Goal: Information Seeking & Learning: Learn about a topic

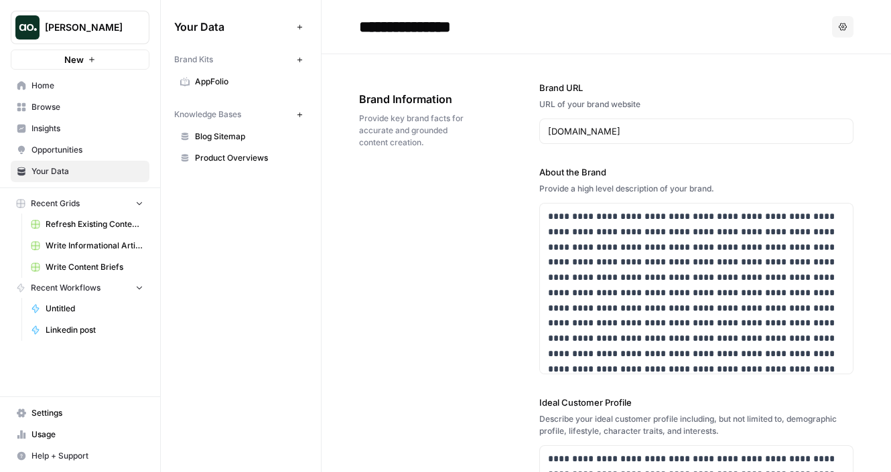
click at [100, 42] on button "Zoe Jessup" at bounding box center [80, 27] width 139 height 33
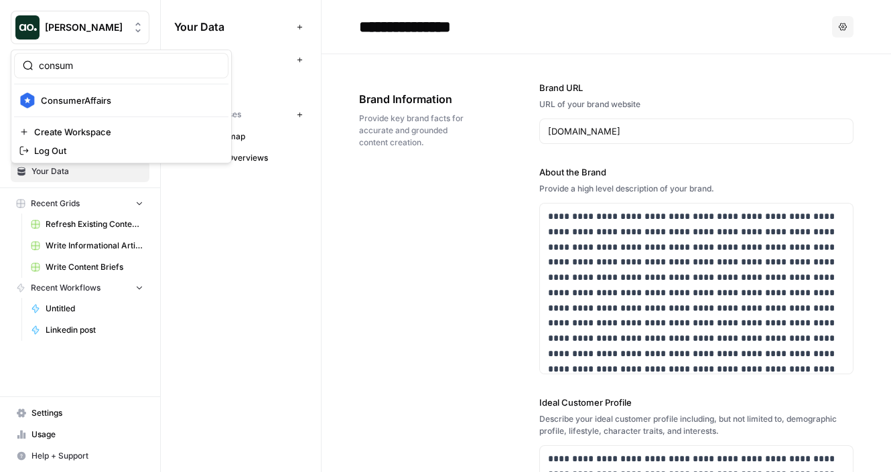
type input "consum"
click at [72, 99] on span "ConsumerAffairs" at bounding box center [129, 100] width 177 height 13
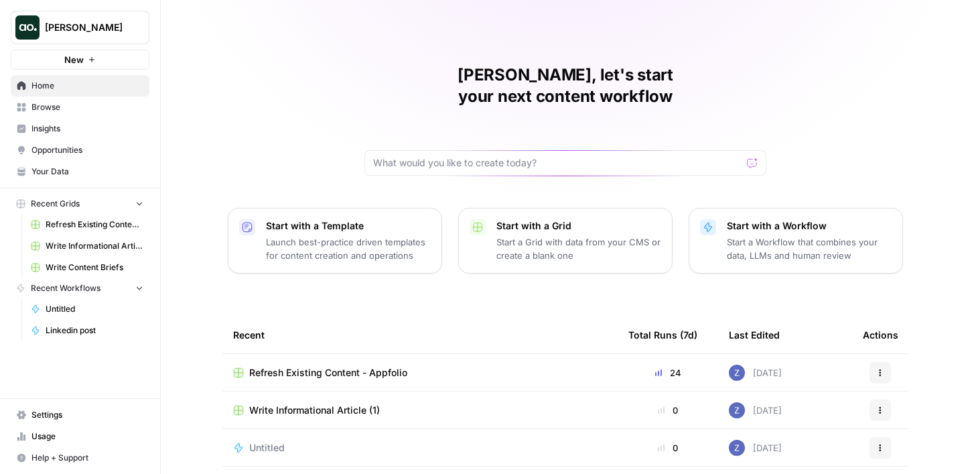
click at [123, 26] on span "Zoe Jessup" at bounding box center [85, 27] width 81 height 13
type input "kayak"
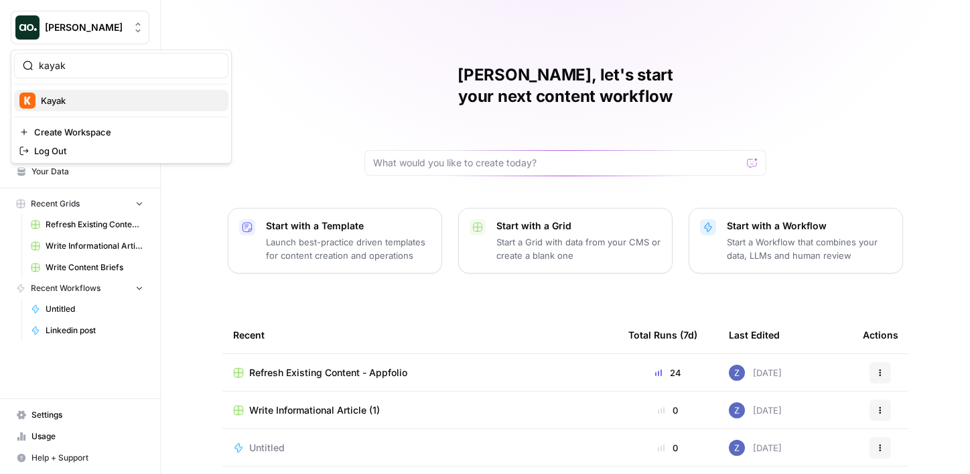
click at [121, 102] on span "Kayak" at bounding box center [129, 100] width 177 height 13
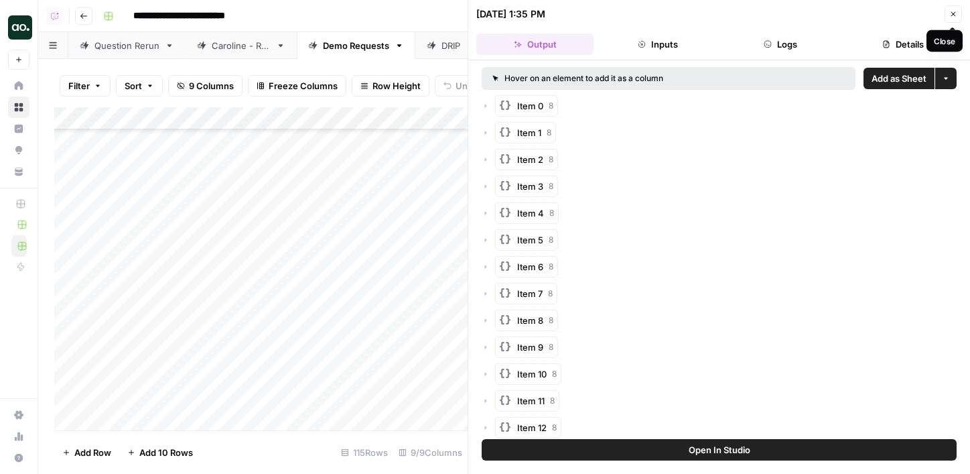
scroll to position [2341, 0]
click at [955, 6] on button "Close" at bounding box center [953, 13] width 17 height 17
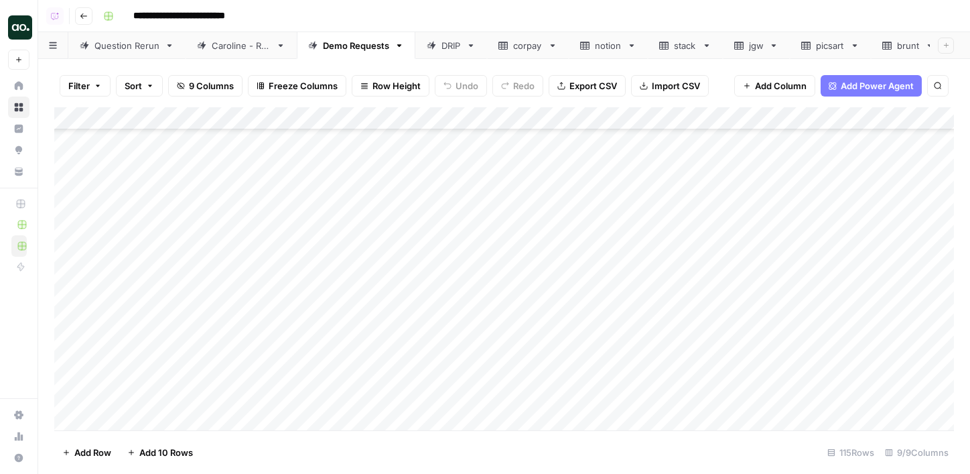
scroll to position [2299, 0]
click at [583, 185] on div "Add Column" at bounding box center [504, 268] width 900 height 323
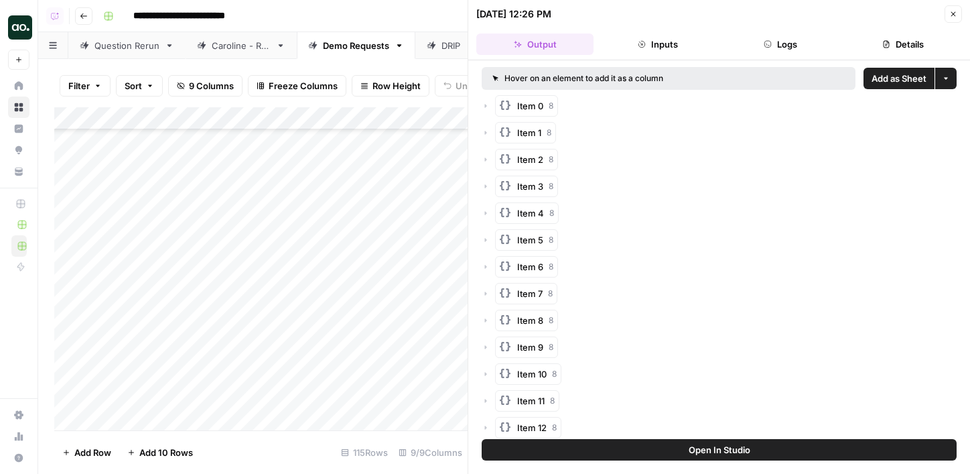
click at [878, 72] on span "Add as Sheet" at bounding box center [899, 78] width 55 height 13
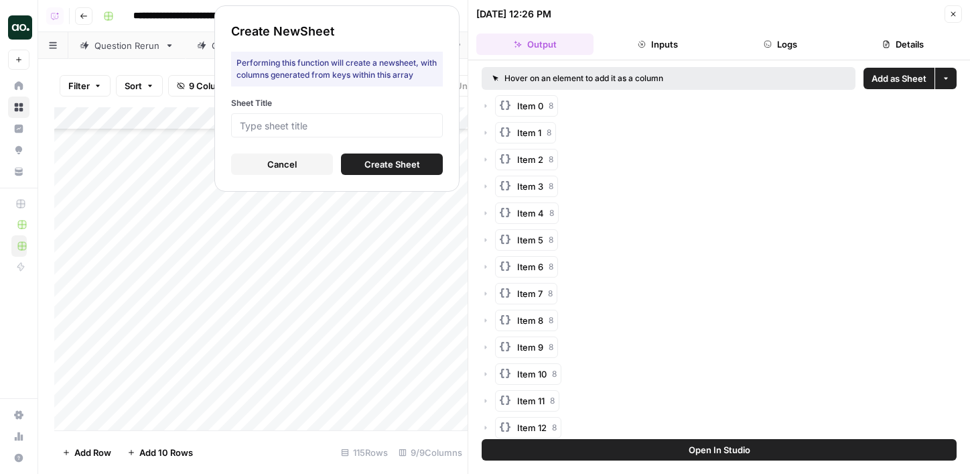
click at [435, 126] on div at bounding box center [337, 125] width 212 height 24
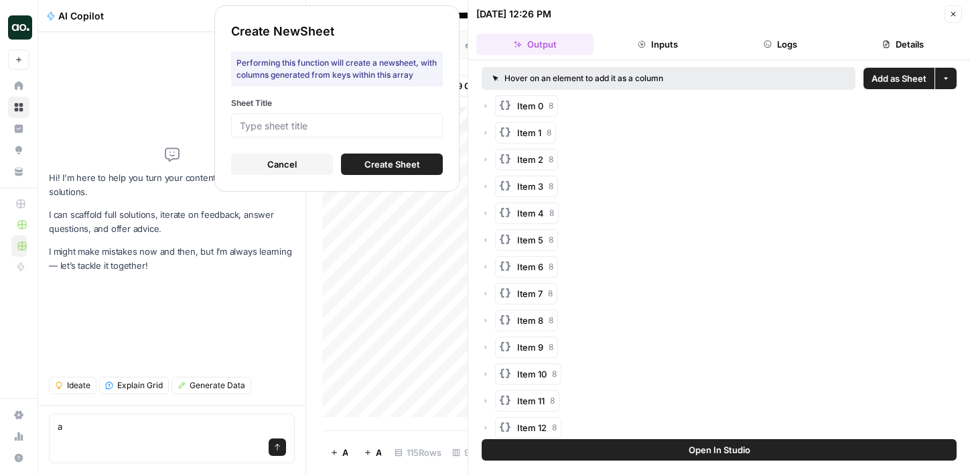
type textarea "a"
click at [414, 127] on input "Sheet Title" at bounding box center [337, 125] width 194 height 12
type input "ca"
click at [414, 161] on span "Create Sheet" at bounding box center [392, 163] width 56 height 13
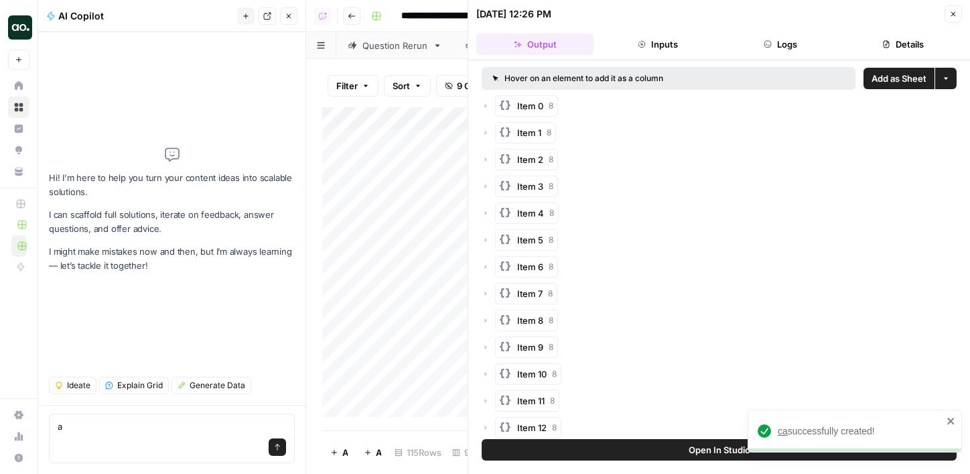
click at [287, 19] on icon "button" at bounding box center [289, 16] width 8 height 8
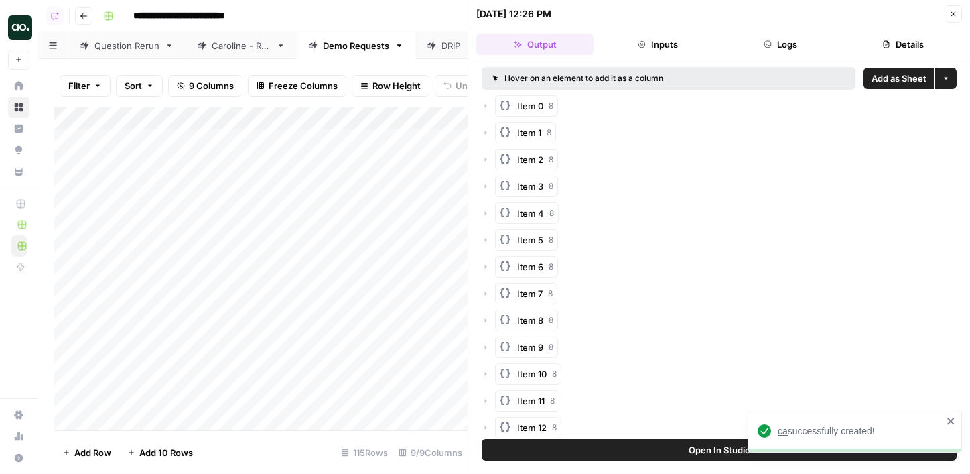
click at [784, 429] on span "ca" at bounding box center [783, 430] width 10 height 11
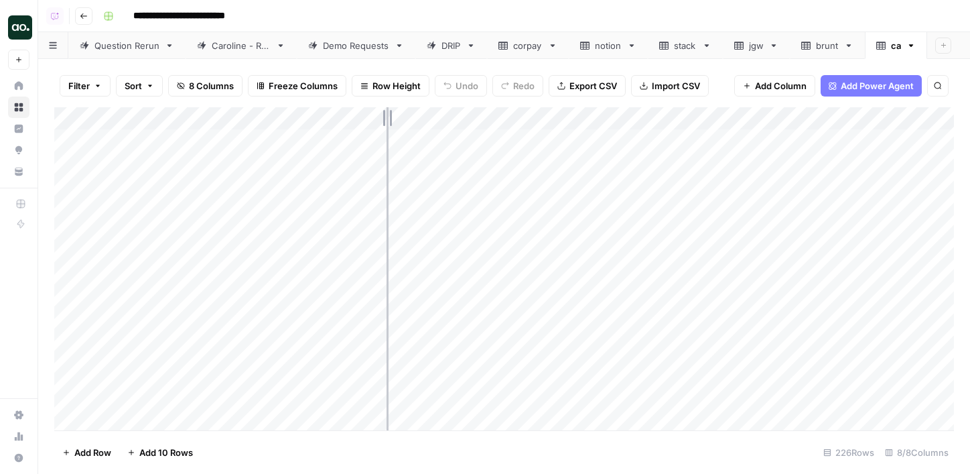
drag, startPoint x: 294, startPoint y: 111, endPoint x: 385, endPoint y: 88, distance: 93.9
click at [385, 89] on div "Filter Sort 8 Columns Freeze Columns Row Height Undo Redo Export CSV Import CSV…" at bounding box center [504, 266] width 932 height 415
click at [219, 125] on div "Add Column" at bounding box center [504, 268] width 900 height 323
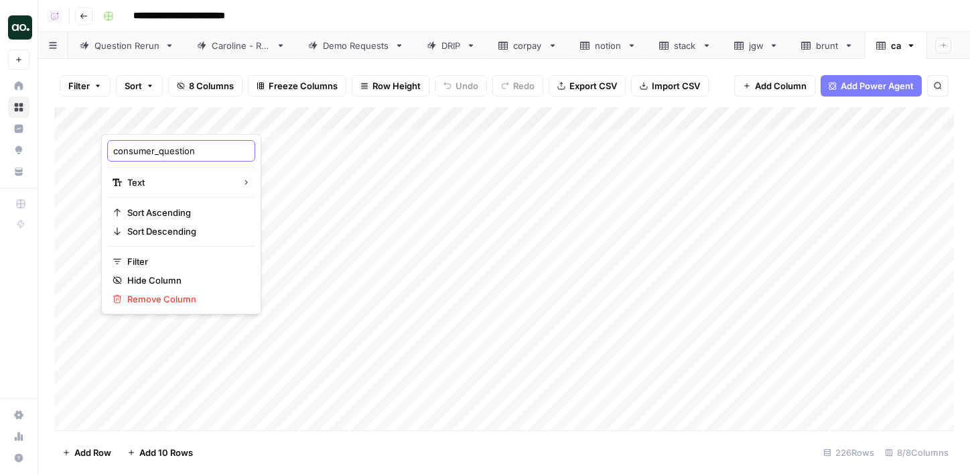
drag, startPoint x: 159, startPoint y: 156, endPoint x: 114, endPoint y: 155, distance: 45.6
click at [114, 155] on input "consumer_question" at bounding box center [181, 150] width 136 height 13
type input "question"
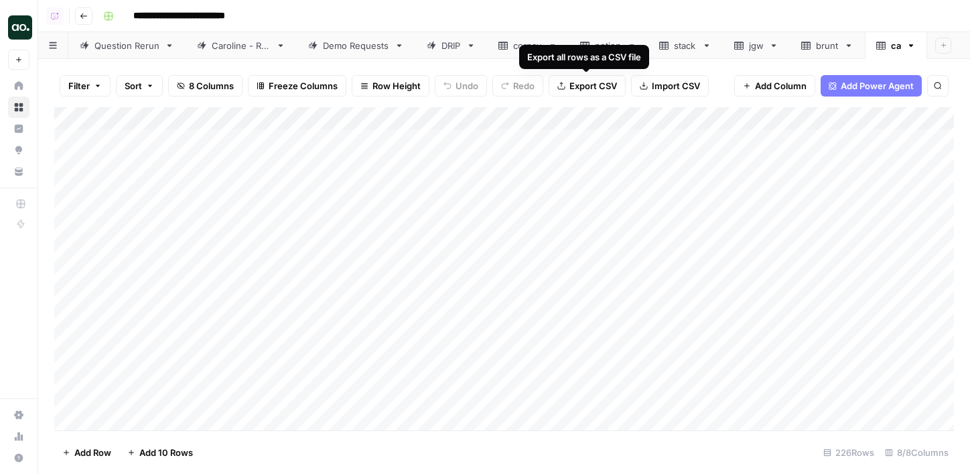
click at [570, 88] on span "Export CSV" at bounding box center [593, 85] width 48 height 13
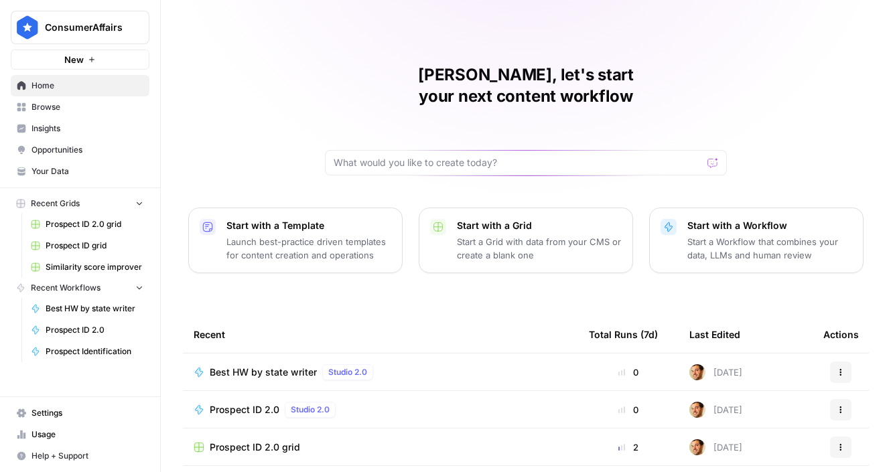
click at [64, 125] on span "Insights" at bounding box center [87, 129] width 112 height 12
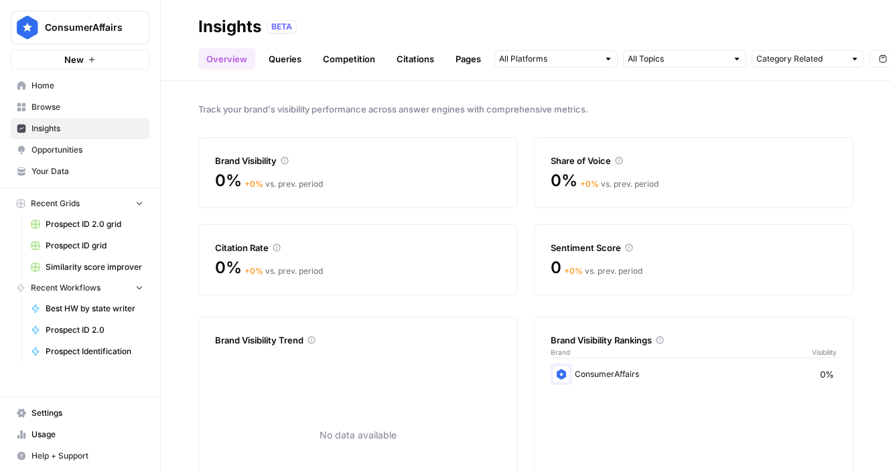
click at [87, 163] on link "Your Data" at bounding box center [80, 171] width 139 height 21
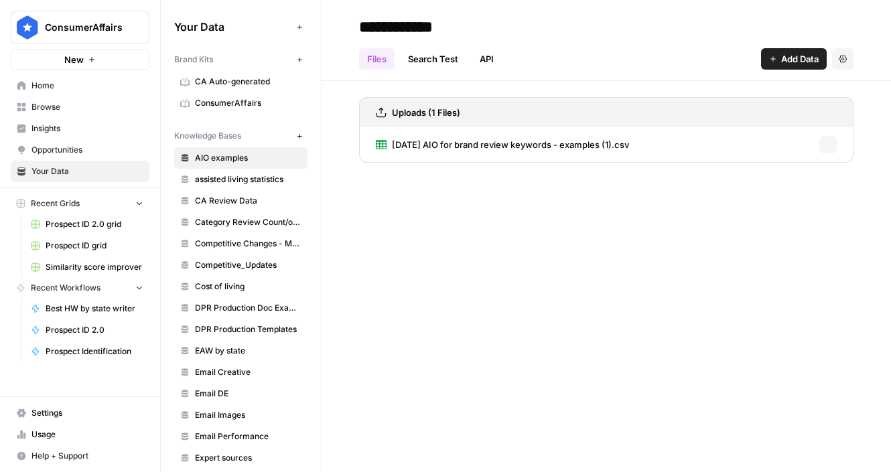
click at [213, 105] on span "ConsumerAffairs" at bounding box center [248, 103] width 107 height 12
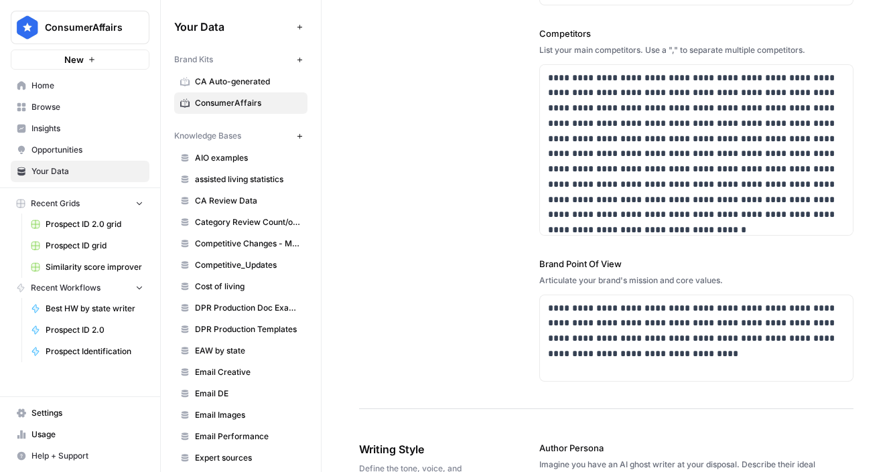
click at [94, 124] on span "Insights" at bounding box center [87, 129] width 112 height 12
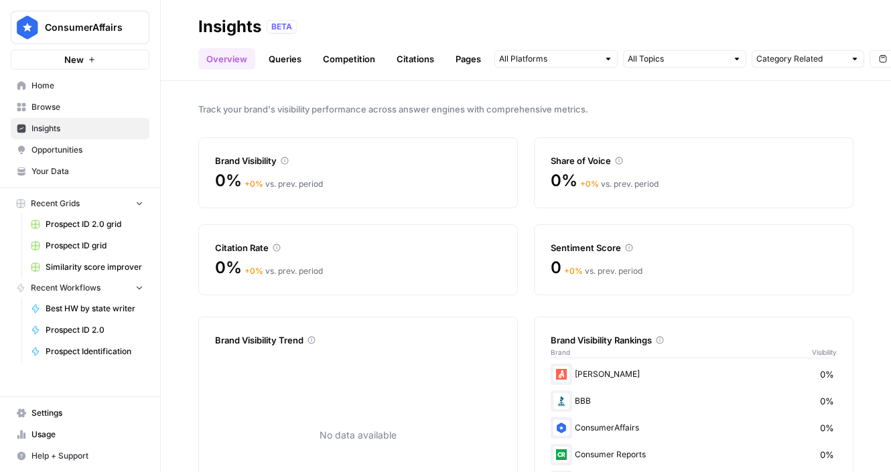
click at [287, 63] on link "Queries" at bounding box center [285, 58] width 49 height 21
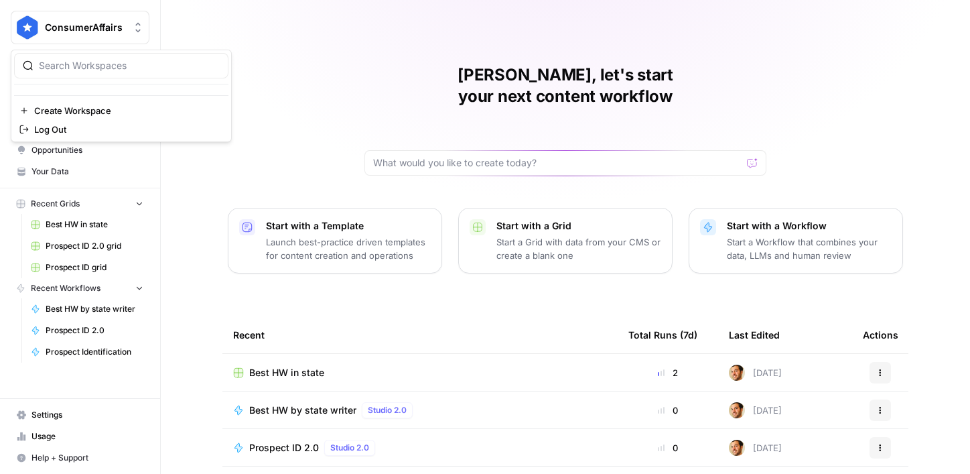
click at [90, 29] on span "ConsumerAffairs" at bounding box center [85, 27] width 81 height 13
type input "oasis"
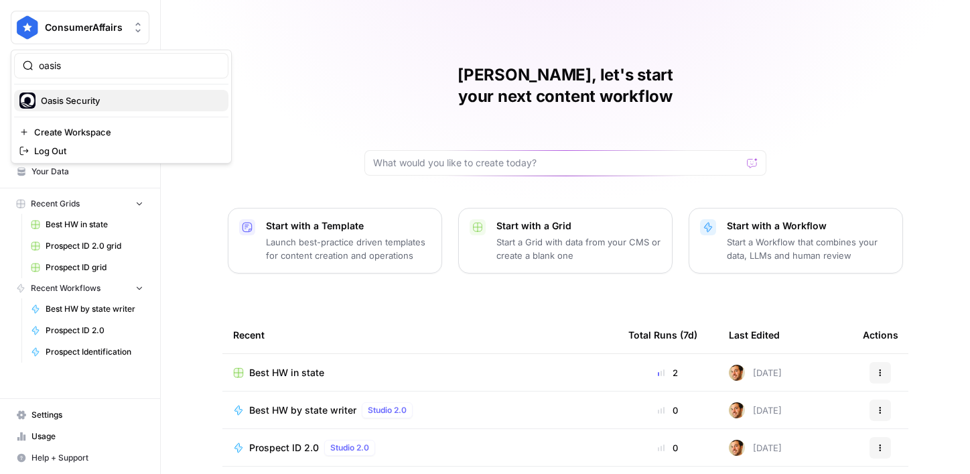
click at [86, 103] on span "Oasis Security" at bounding box center [129, 100] width 177 height 13
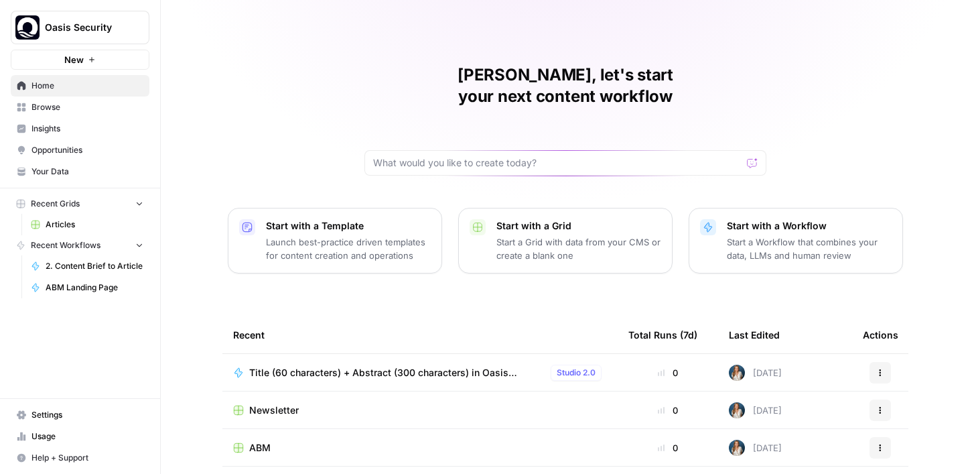
click at [66, 124] on span "Insights" at bounding box center [87, 129] width 112 height 12
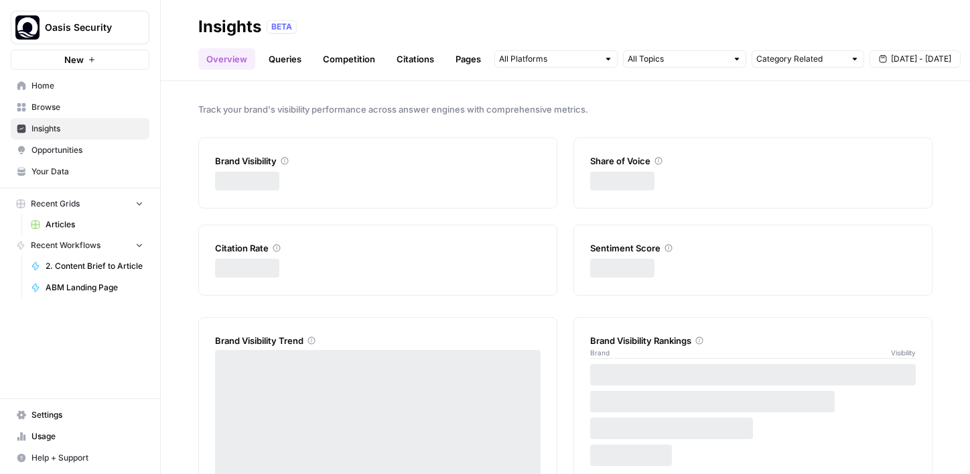
click at [66, 150] on span "Opportunities" at bounding box center [87, 150] width 112 height 12
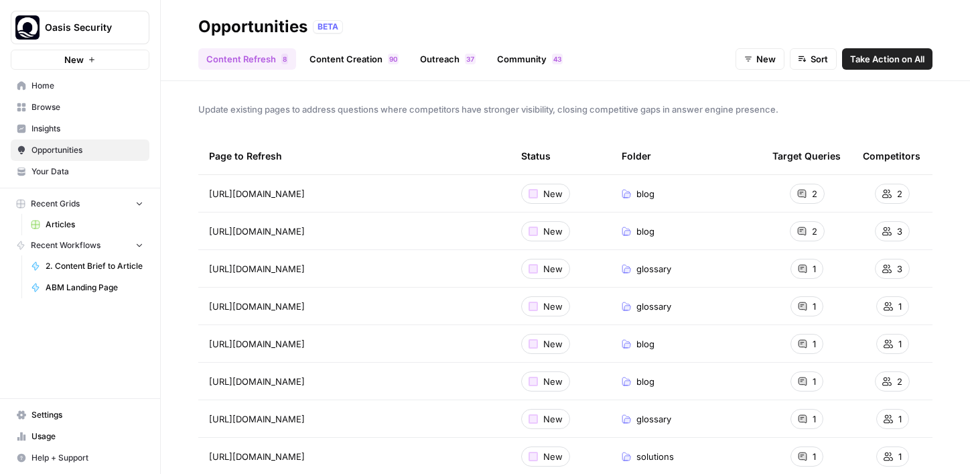
click at [64, 133] on span "Insights" at bounding box center [87, 129] width 112 height 12
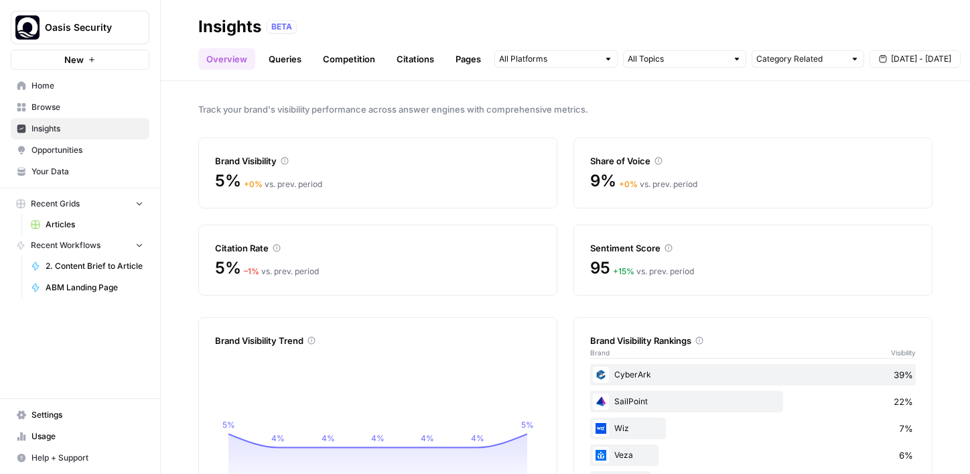
click at [289, 67] on link "Queries" at bounding box center [285, 58] width 49 height 21
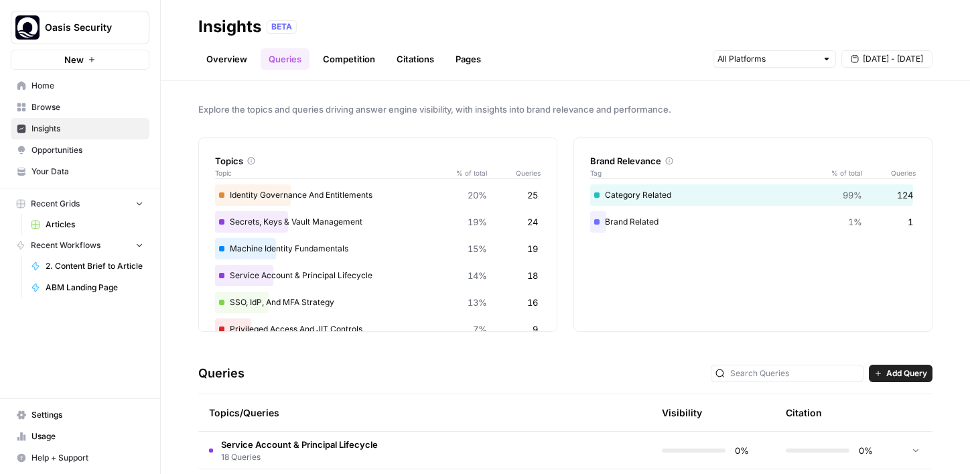
click at [220, 66] on link "Overview" at bounding box center [226, 58] width 57 height 21
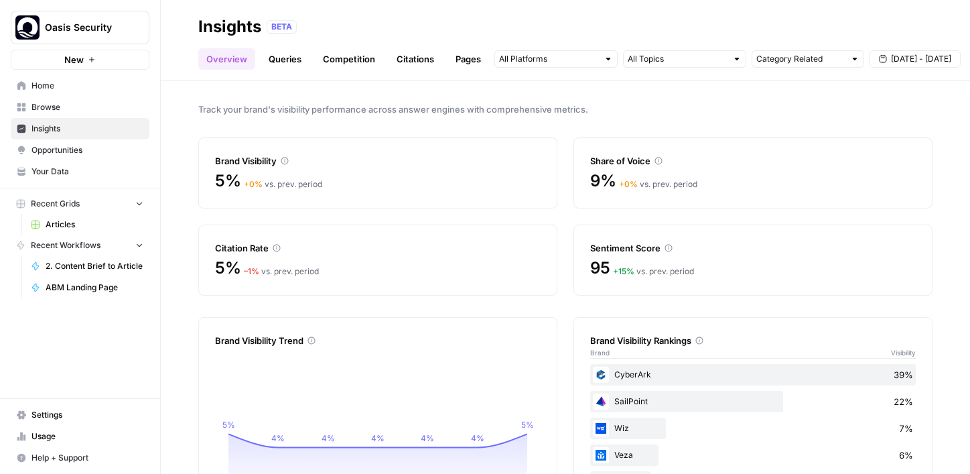
click at [160, 29] on icon "button" at bounding box center [162, 26] width 9 height 9
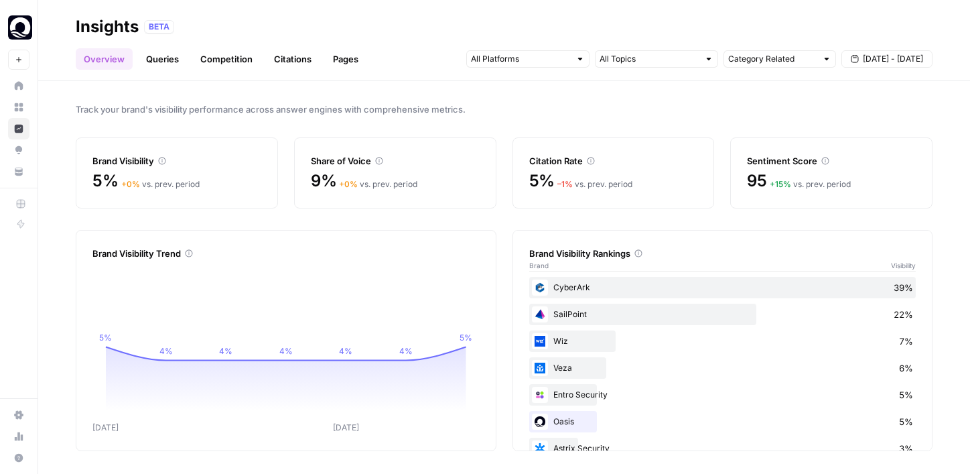
click at [387, 263] on icon "Sep [DATE] 5% 4% 4% 4% 4% 4% 5%" at bounding box center [285, 348] width 387 height 171
click at [566, 61] on input "text" at bounding box center [520, 58] width 99 height 13
click at [698, 66] on div at bounding box center [656, 58] width 123 height 17
click at [687, 46] on div "Overview Queries Competition Citations Pages Category Related [DATE] - [DATE]" at bounding box center [504, 54] width 857 height 32
click at [746, 62] on input "text" at bounding box center [772, 58] width 88 height 13
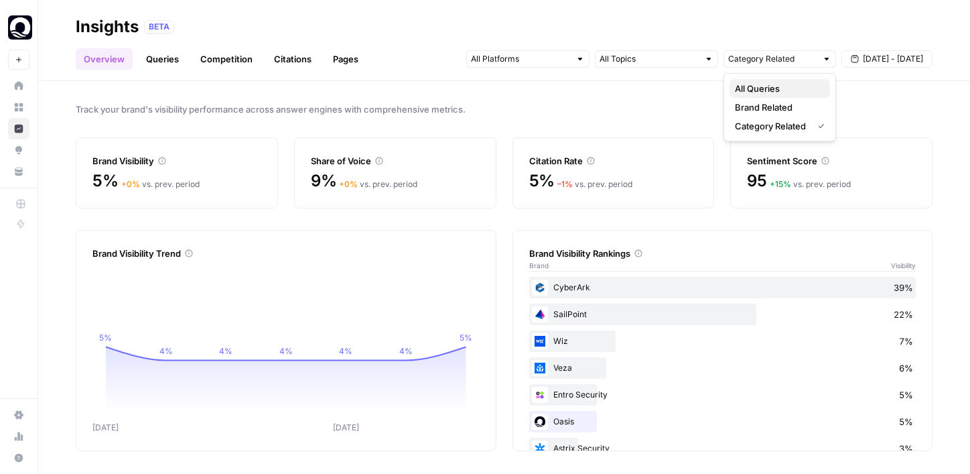
click at [749, 82] on span "All Queries" at bounding box center [777, 88] width 84 height 13
type input "All Queries"
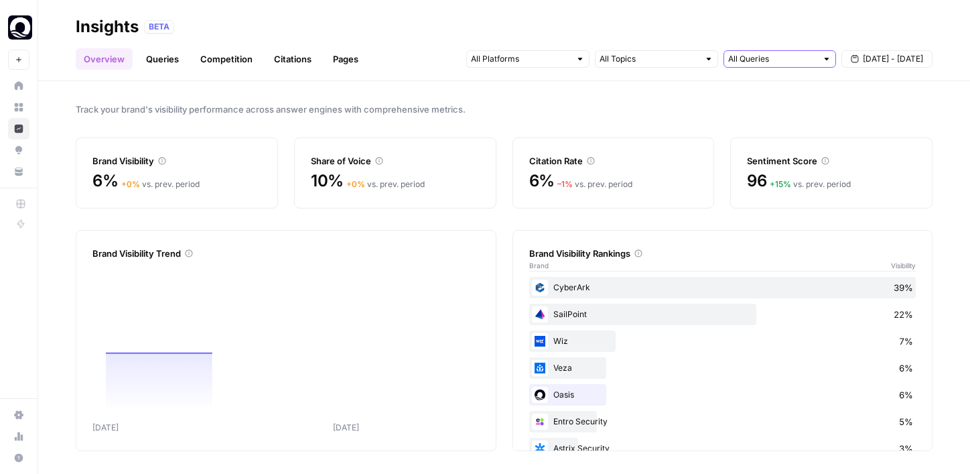
click at [744, 59] on input "text" at bounding box center [772, 58] width 88 height 13
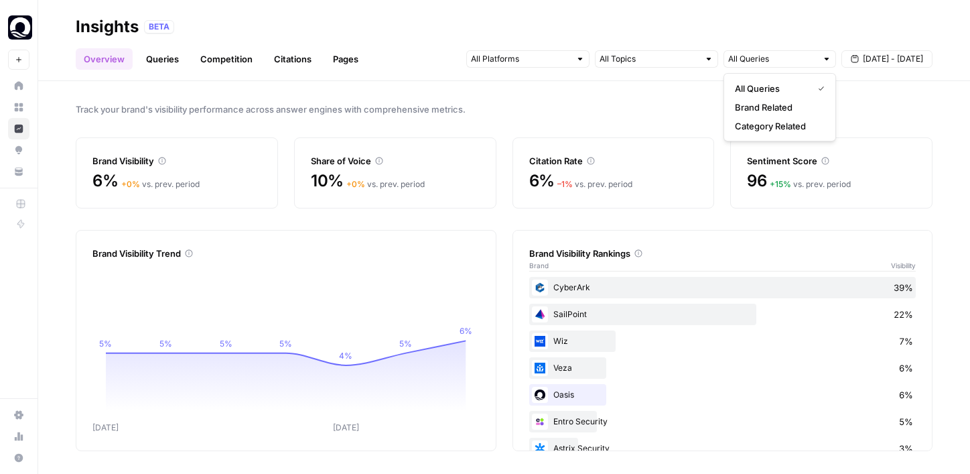
type input "All Queries"
click at [694, 110] on span "Track your brand's visibility performance across answer engines with comprehens…" at bounding box center [504, 108] width 857 height 13
click at [872, 60] on span "[DATE] - [DATE]" at bounding box center [893, 59] width 60 height 12
click at [881, 25] on div "BETA" at bounding box center [538, 26] width 788 height 13
click at [158, 64] on link "Queries" at bounding box center [162, 58] width 49 height 21
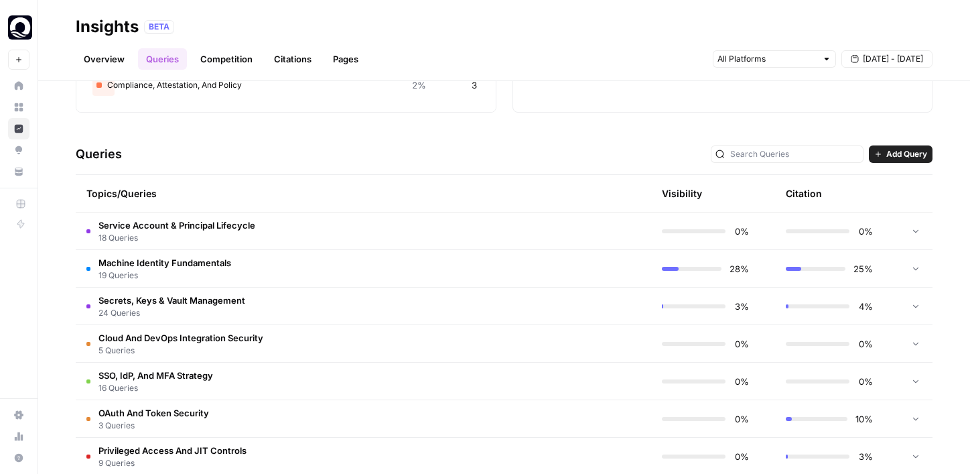
scroll to position [253, 0]
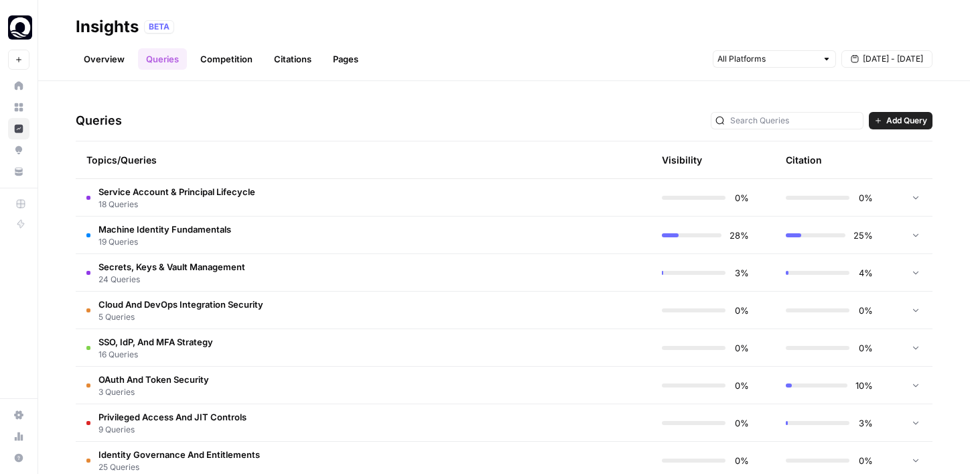
click at [368, 225] on td "Machine Identity Fundamentals 19 Queries" at bounding box center [300, 234] width 448 height 37
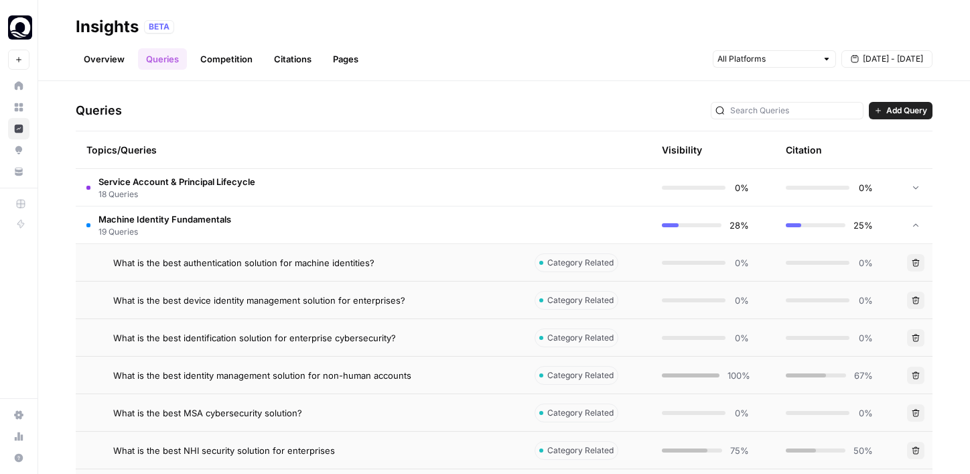
scroll to position [263, 0]
click at [356, 373] on span "What is the best identity management solution for non-human accounts" at bounding box center [262, 374] width 298 height 13
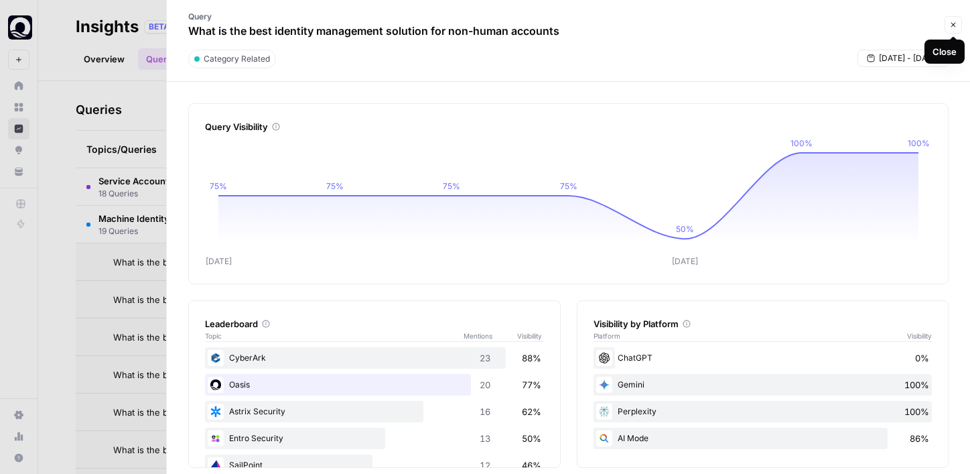
click at [954, 29] on button "Close" at bounding box center [953, 24] width 17 height 17
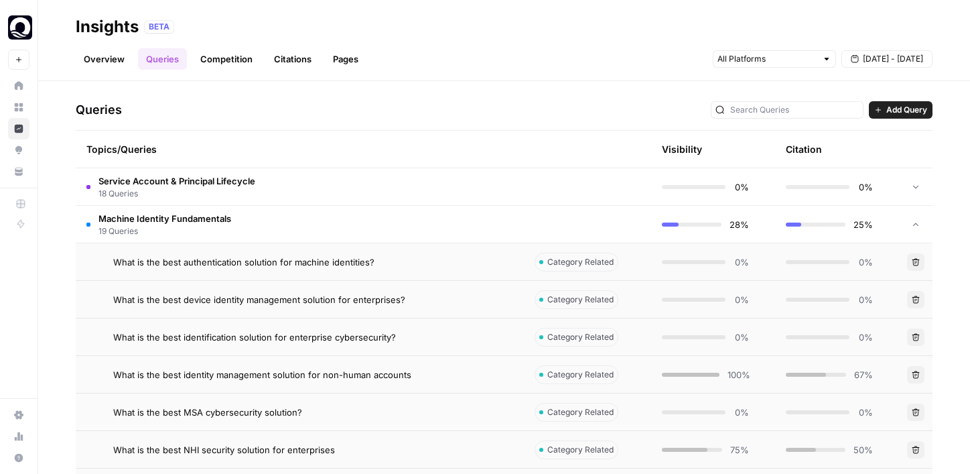
click at [539, 227] on td at bounding box center [587, 224] width 127 height 37
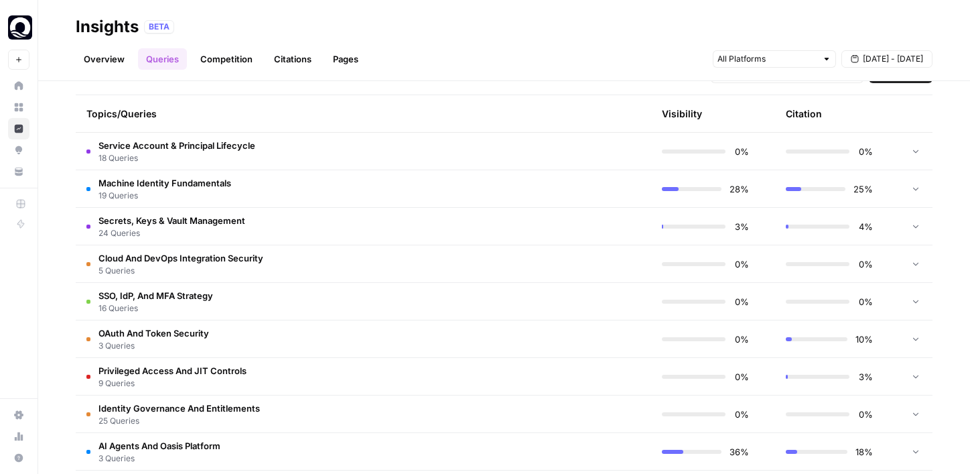
scroll to position [354, 0]
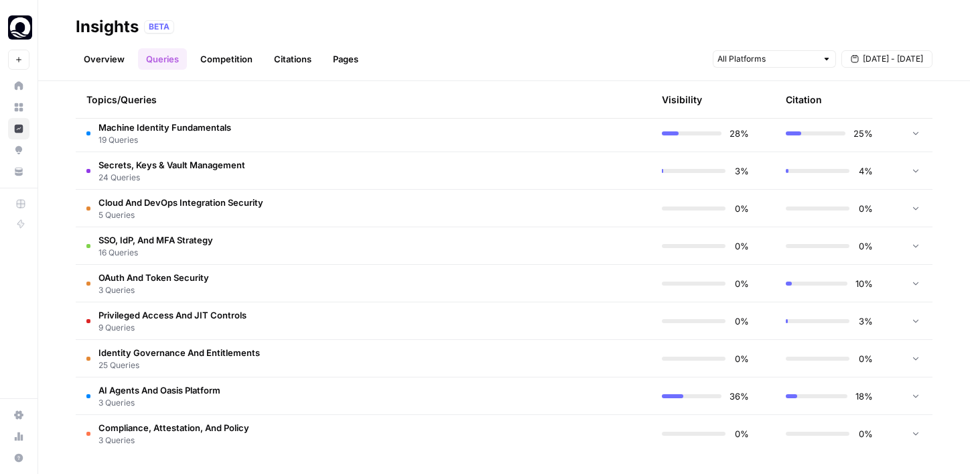
click at [779, 279] on td "10%" at bounding box center [837, 283] width 124 height 37
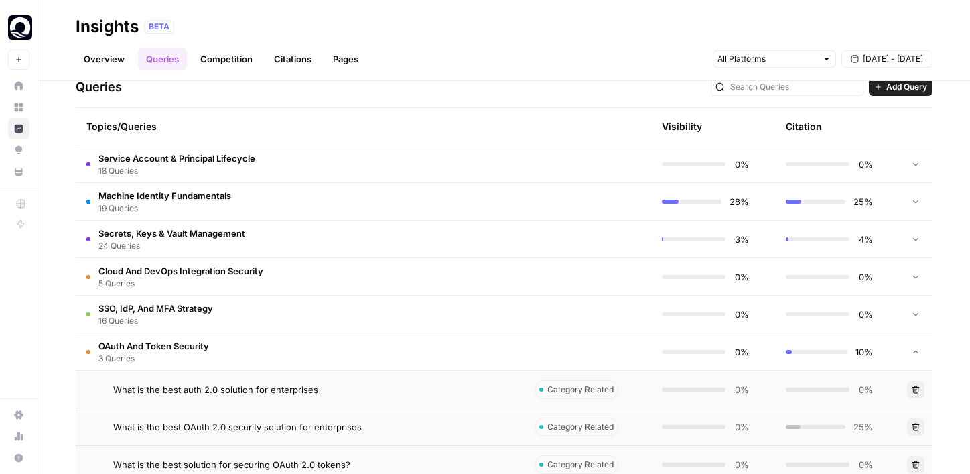
scroll to position [316, 0]
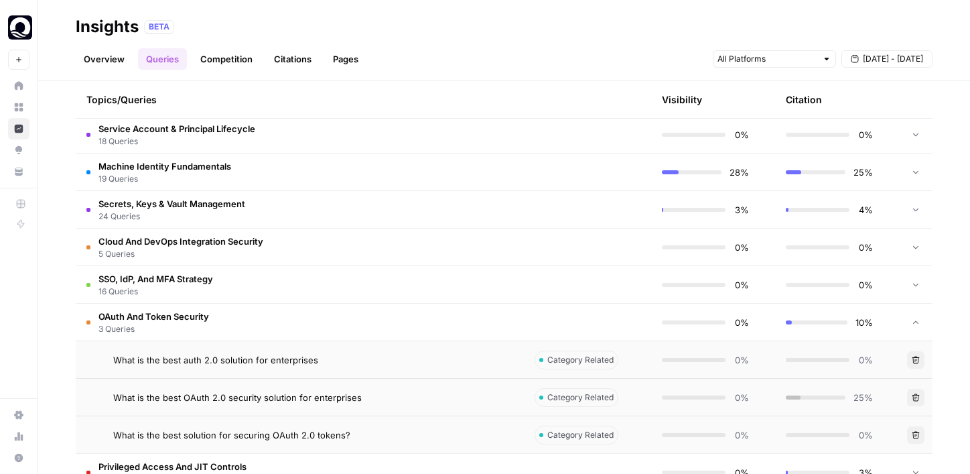
click at [314, 143] on td "Service Account & Principal Lifecycle 18 Queries" at bounding box center [300, 134] width 448 height 37
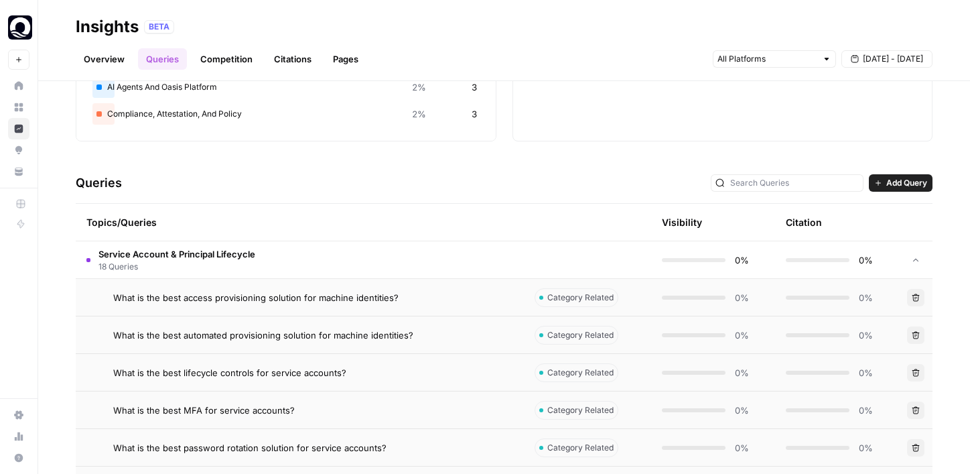
scroll to position [167, 0]
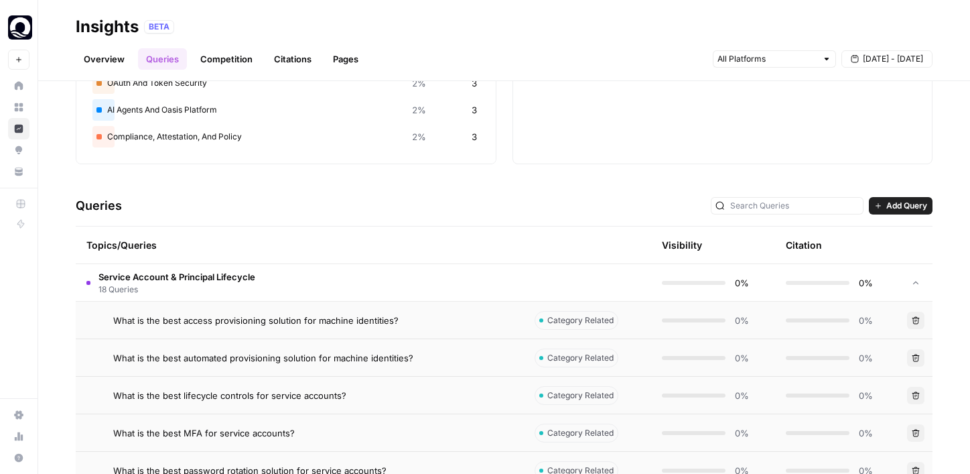
click at [915, 204] on span "Add Query" at bounding box center [906, 206] width 41 height 12
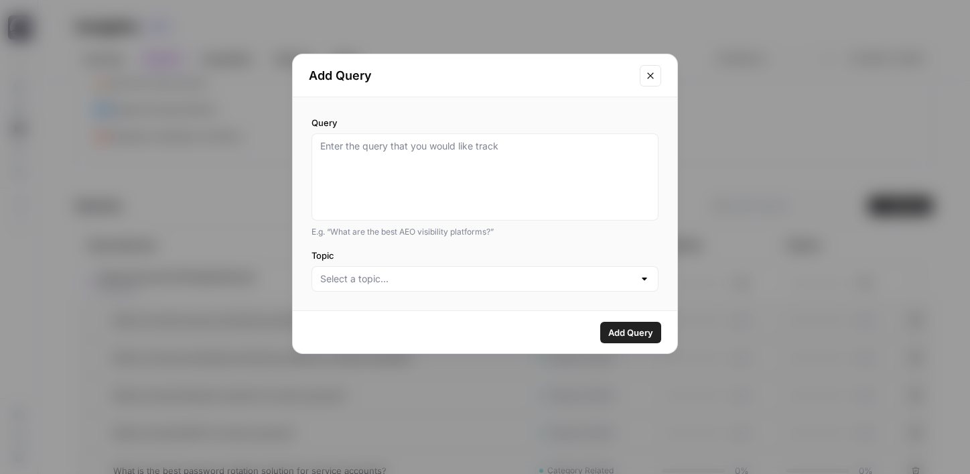
click at [650, 74] on icon "Close modal" at bounding box center [650, 75] width 11 height 11
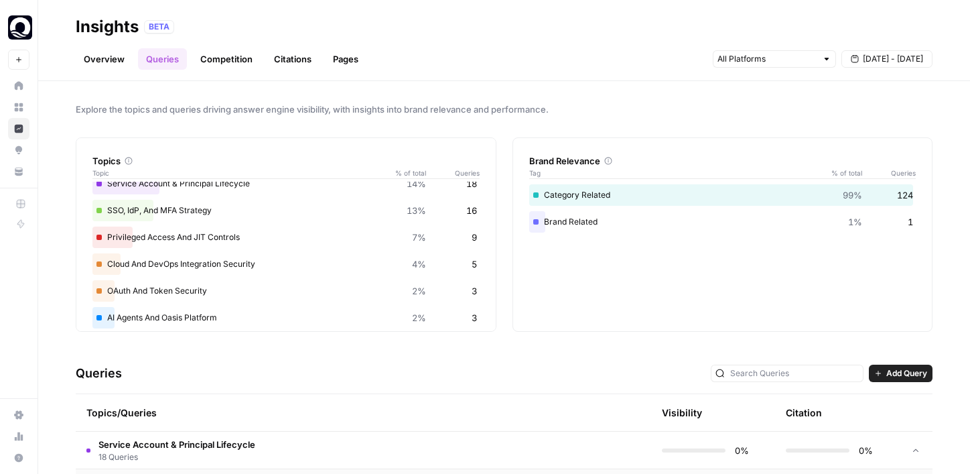
scroll to position [71, 0]
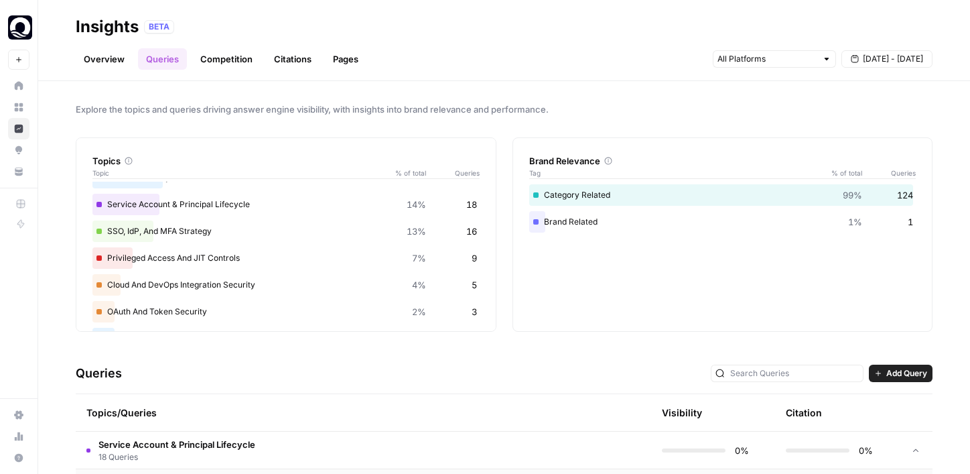
click at [236, 63] on link "Competition" at bounding box center [226, 58] width 68 height 21
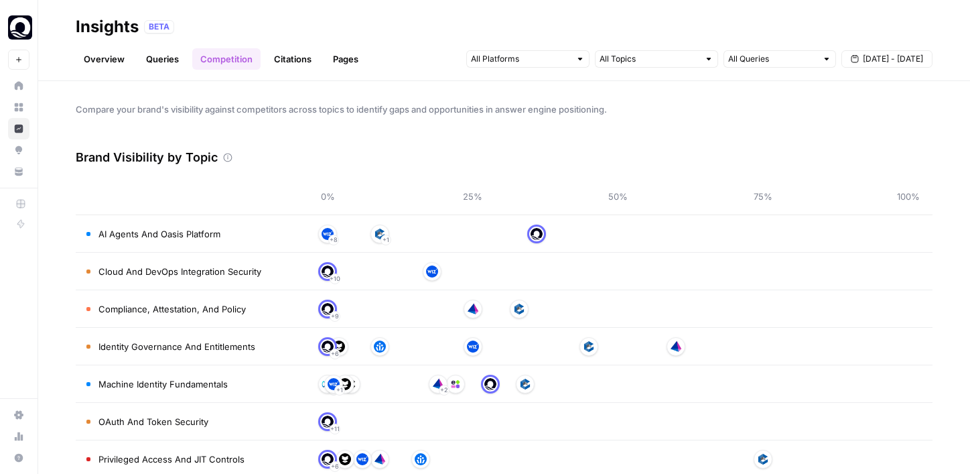
click at [291, 64] on link "Citations" at bounding box center [293, 58] width 54 height 21
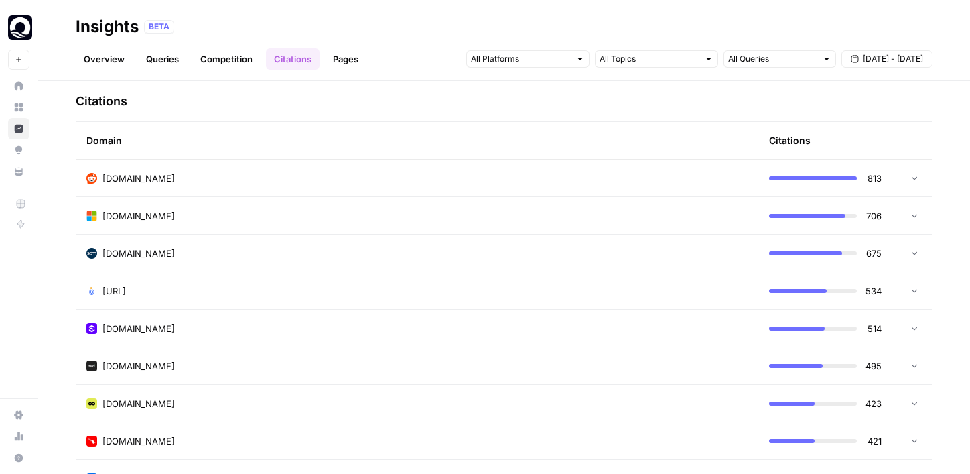
scroll to position [323, 0]
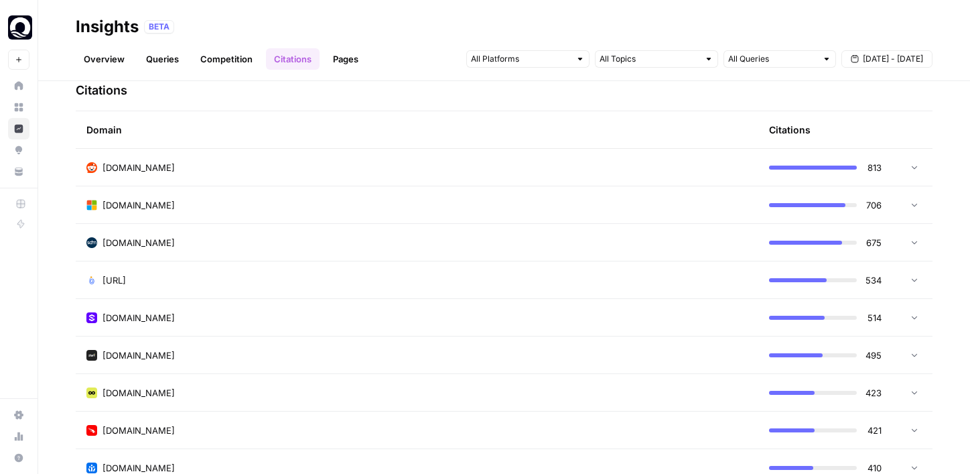
click at [205, 159] on td "[DOMAIN_NAME]" at bounding box center [417, 167] width 683 height 37
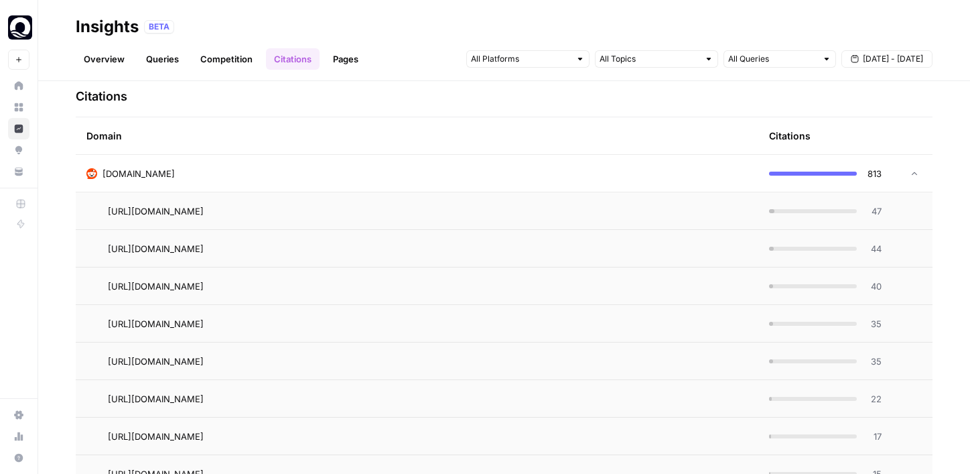
scroll to position [320, 0]
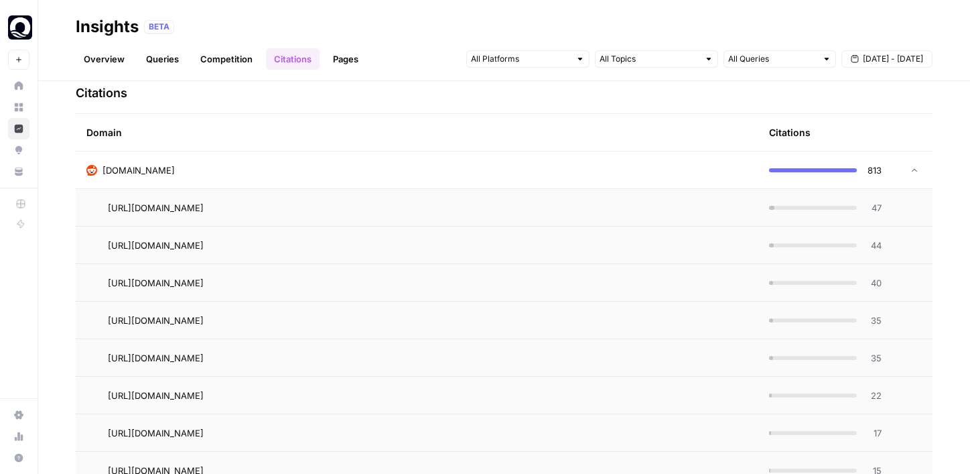
click at [624, 174] on div "[DOMAIN_NAME]" at bounding box center [416, 169] width 661 height 13
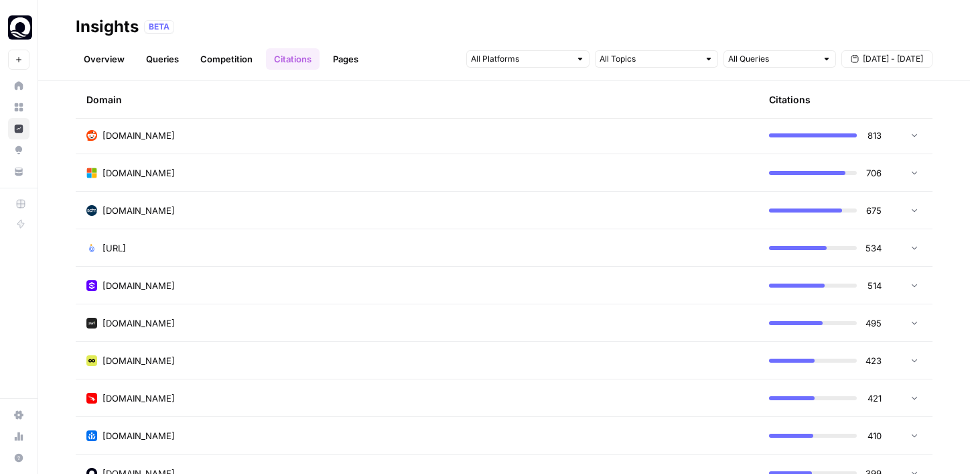
scroll to position [358, 0]
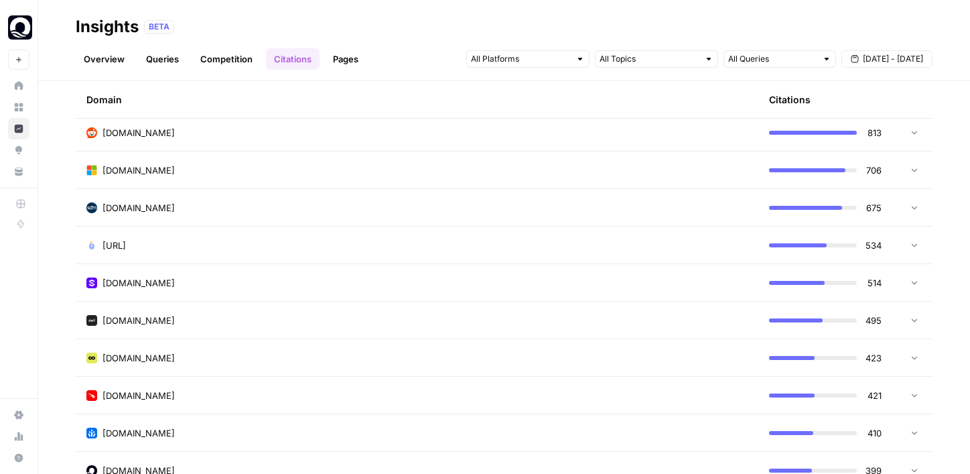
click at [188, 174] on div "[DOMAIN_NAME]" at bounding box center [416, 169] width 661 height 13
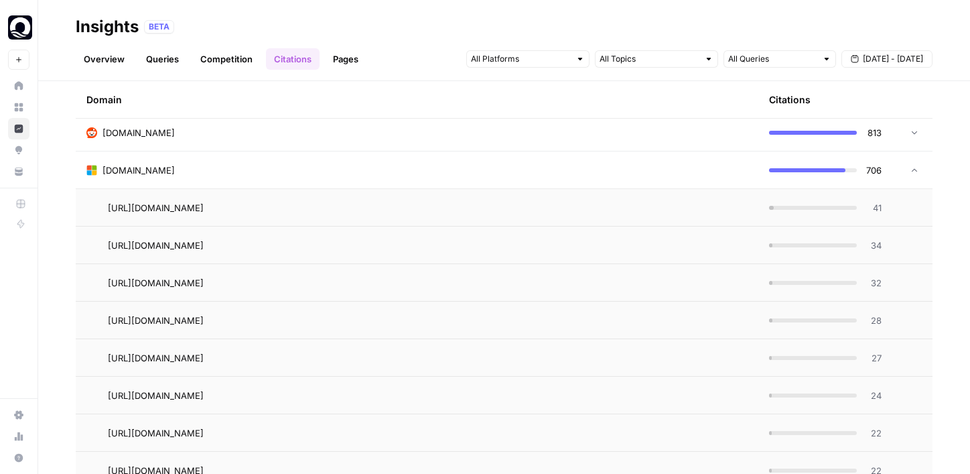
click at [188, 174] on div "[DOMAIN_NAME]" at bounding box center [416, 169] width 661 height 13
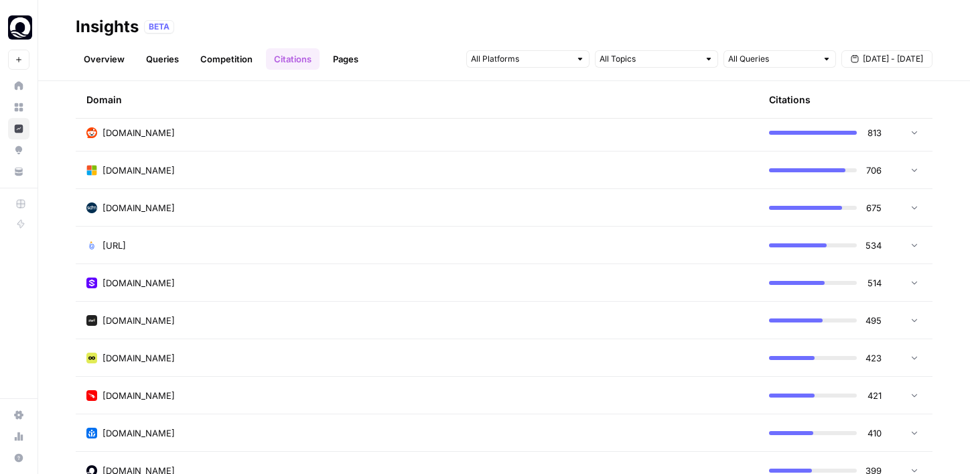
click at [189, 207] on div "[DOMAIN_NAME]" at bounding box center [416, 207] width 661 height 13
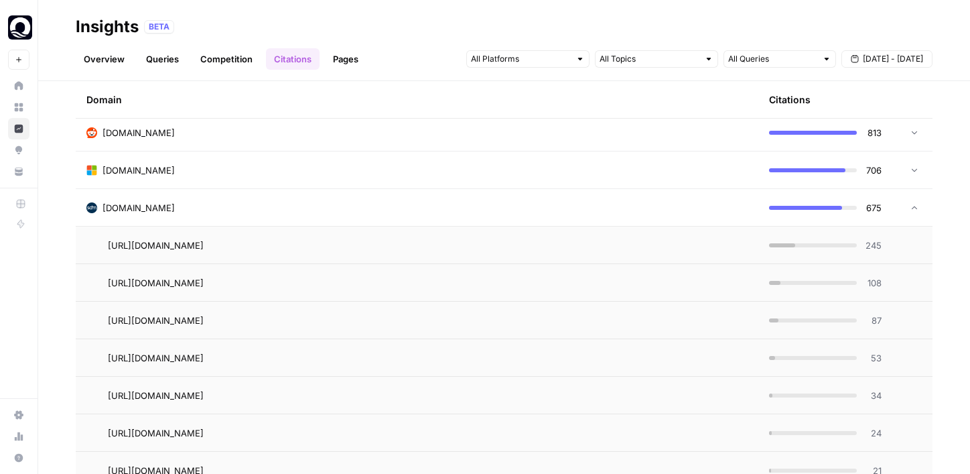
click at [872, 247] on span "245" at bounding box center [873, 244] width 17 height 13
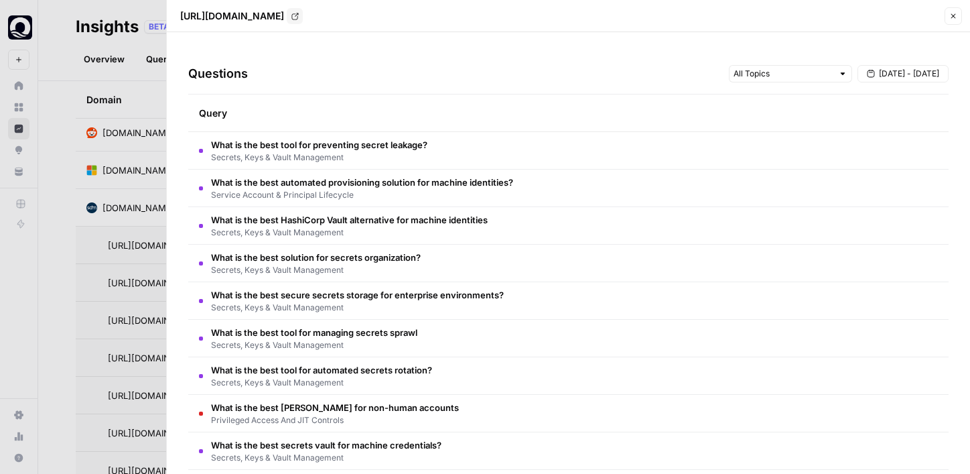
click at [957, 17] on button "Close" at bounding box center [953, 15] width 17 height 17
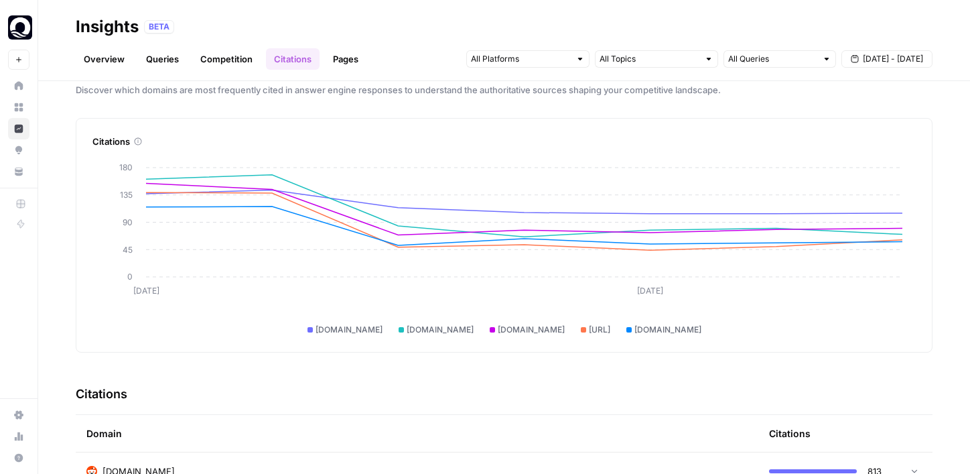
scroll to position [0, 0]
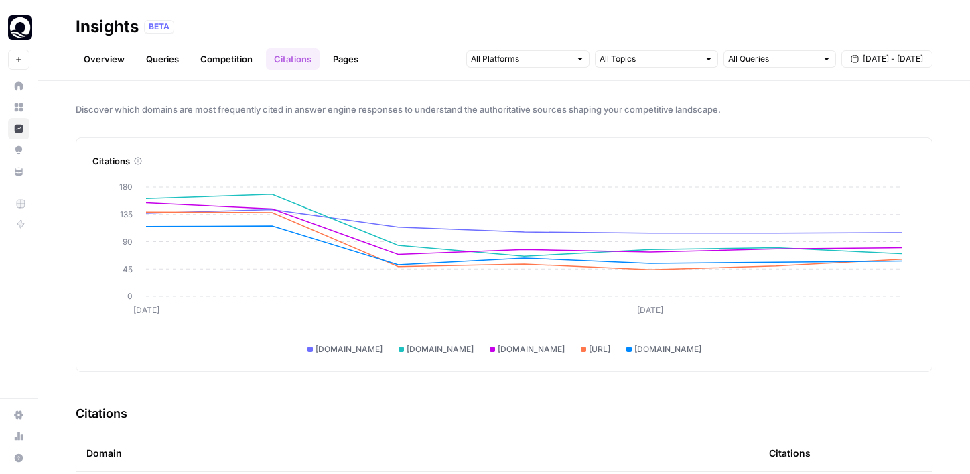
click at [338, 65] on link "Pages" at bounding box center [346, 58] width 42 height 21
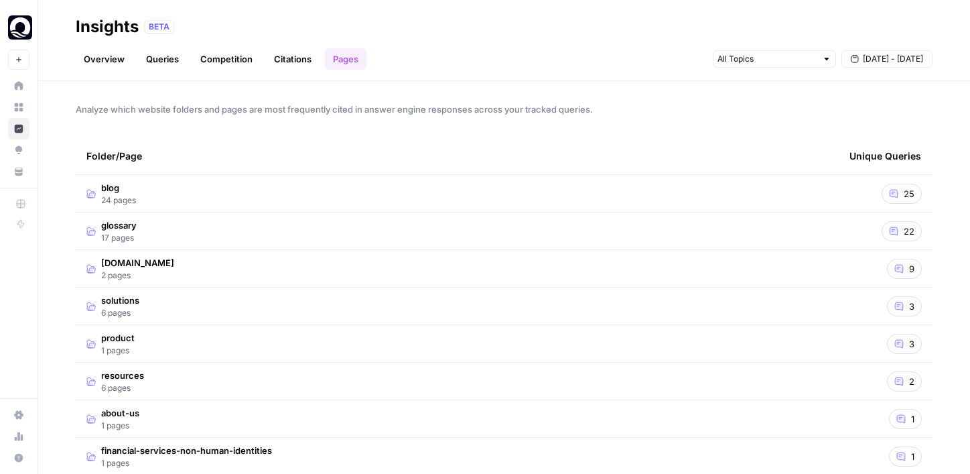
click at [306, 187] on td "blog 24 pages" at bounding box center [457, 193] width 763 height 37
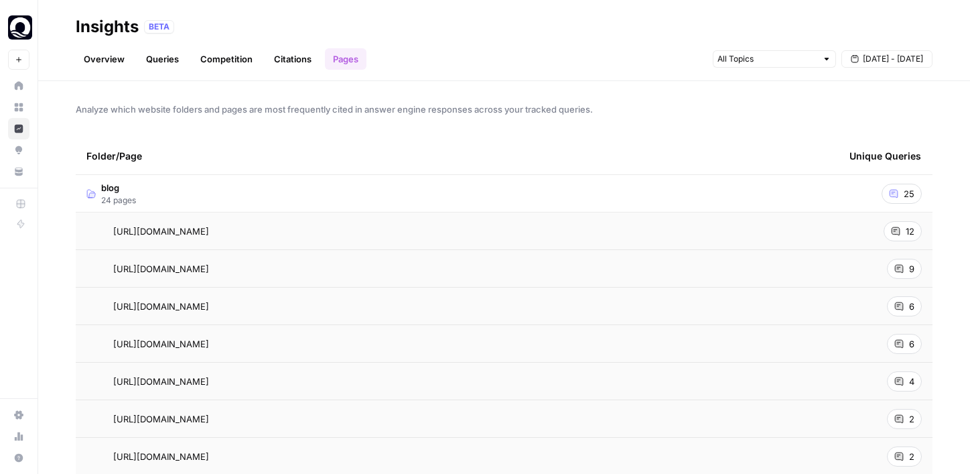
click at [902, 235] on div "12" at bounding box center [903, 231] width 38 height 20
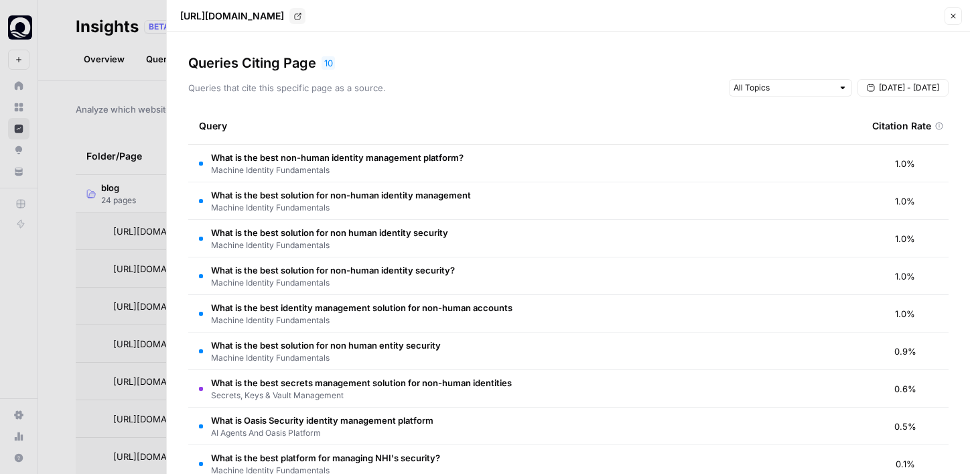
click at [959, 14] on button "Close" at bounding box center [953, 15] width 17 height 17
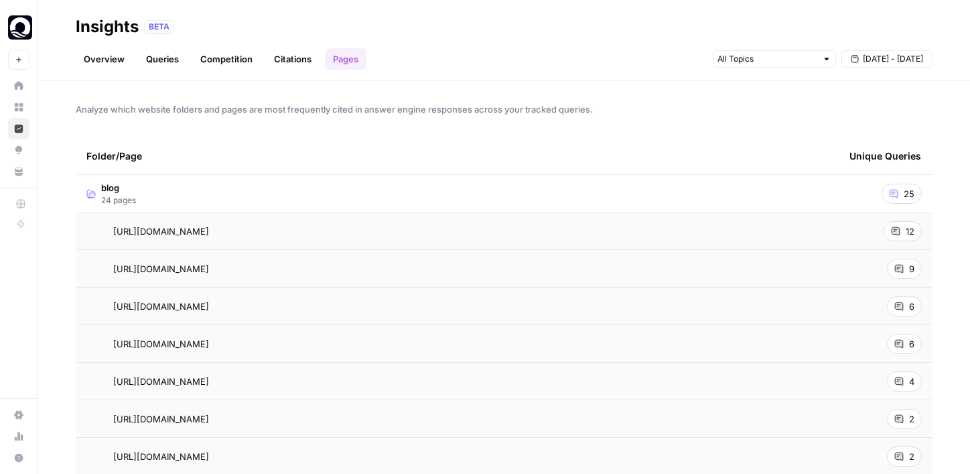
click at [381, 194] on td "blog 24 pages" at bounding box center [457, 193] width 763 height 37
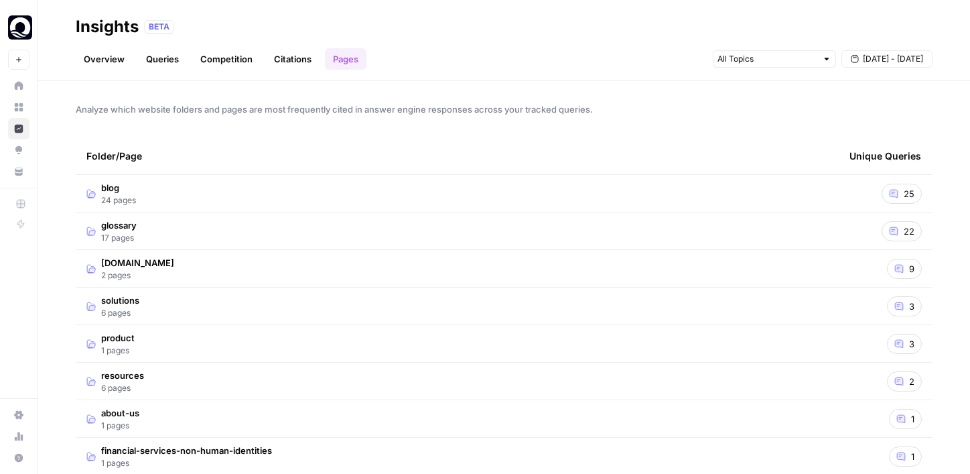
click at [115, 64] on link "Overview" at bounding box center [104, 58] width 57 height 21
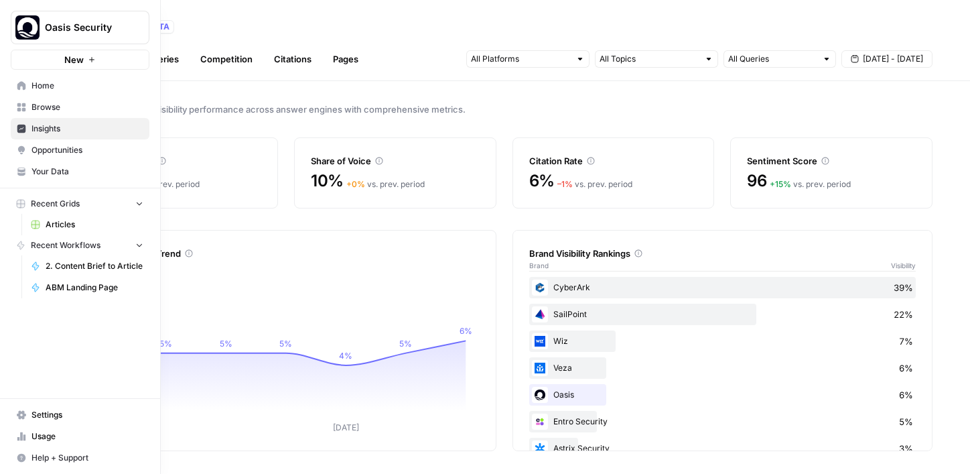
click at [37, 151] on span "Opportunities" at bounding box center [87, 150] width 112 height 12
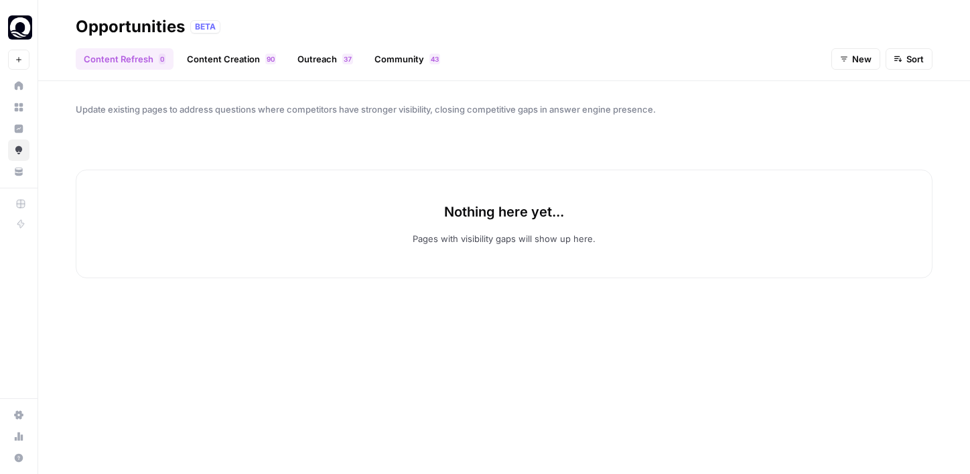
click at [220, 59] on link "Content Creation 0 9" at bounding box center [231, 58] width 105 height 21
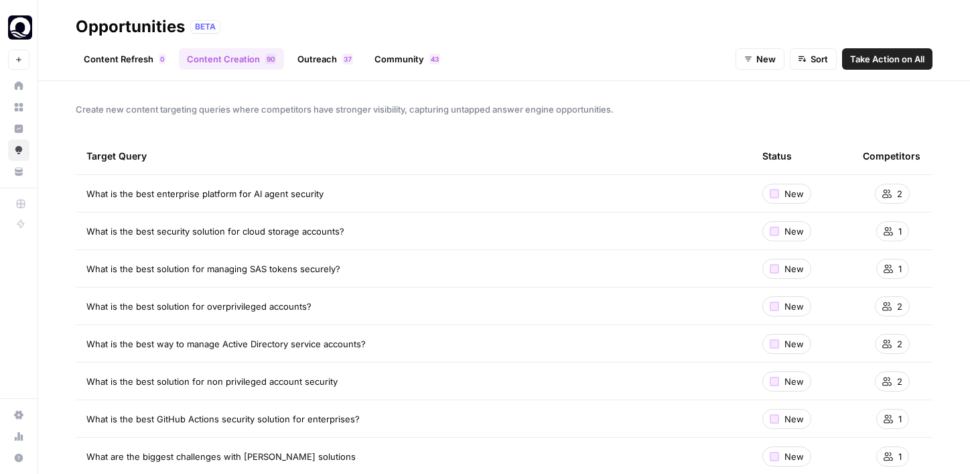
click at [316, 63] on link "Outreach 7 3" at bounding box center [325, 58] width 72 height 21
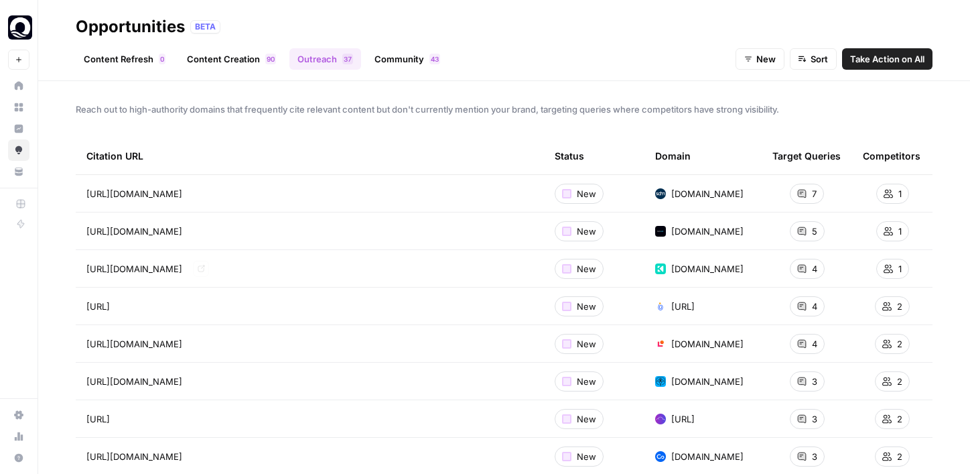
scroll to position [33, 0]
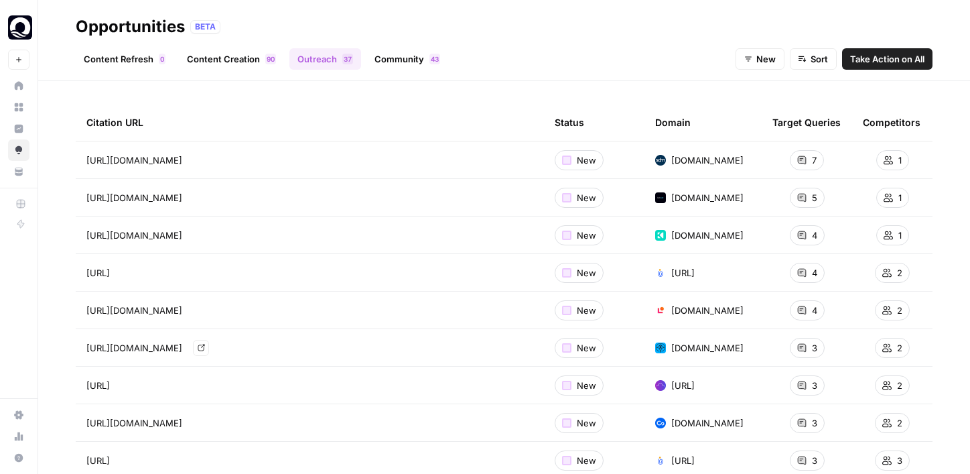
click at [204, 347] on icon "Go to page https://www.apono.io/blog/top-10-identity-lifecycle-management-tools/" at bounding box center [201, 347] width 7 height 7
click at [429, 60] on div "3 4" at bounding box center [434, 59] width 11 height 11
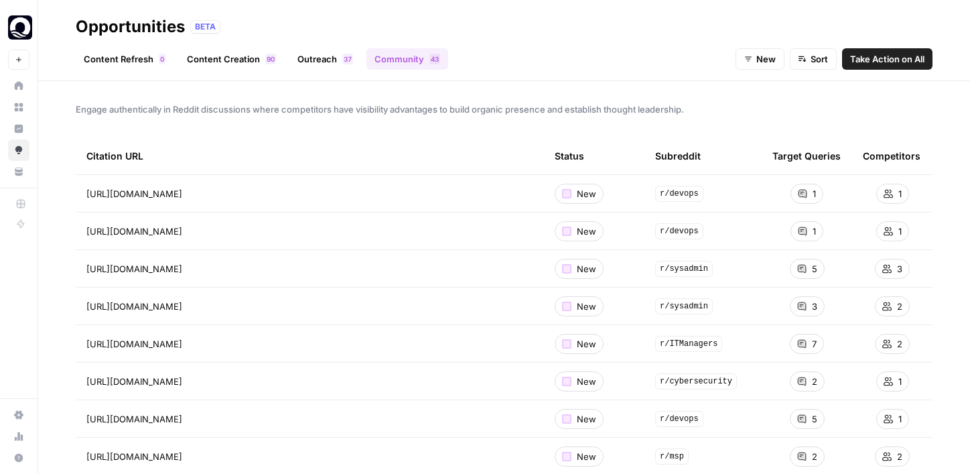
click at [257, 57] on link "Content Creation 0 9" at bounding box center [231, 58] width 105 height 21
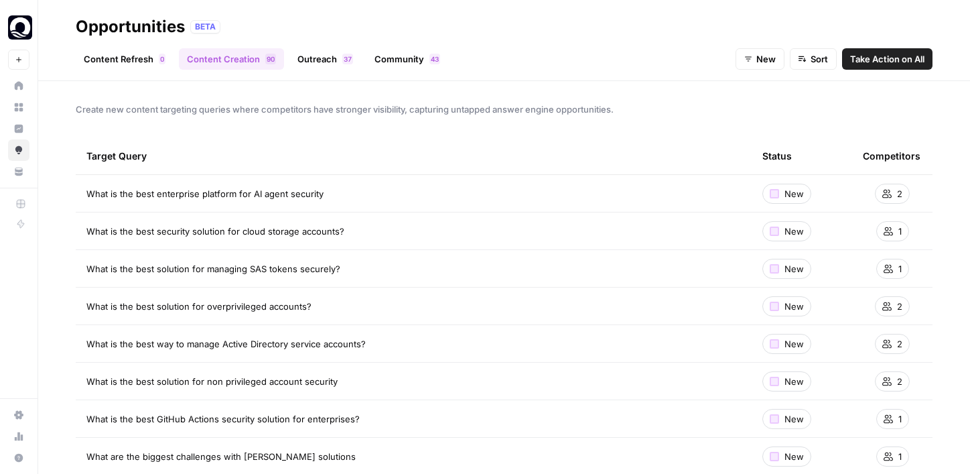
click at [854, 63] on span "Take Action on All" at bounding box center [887, 58] width 74 height 13
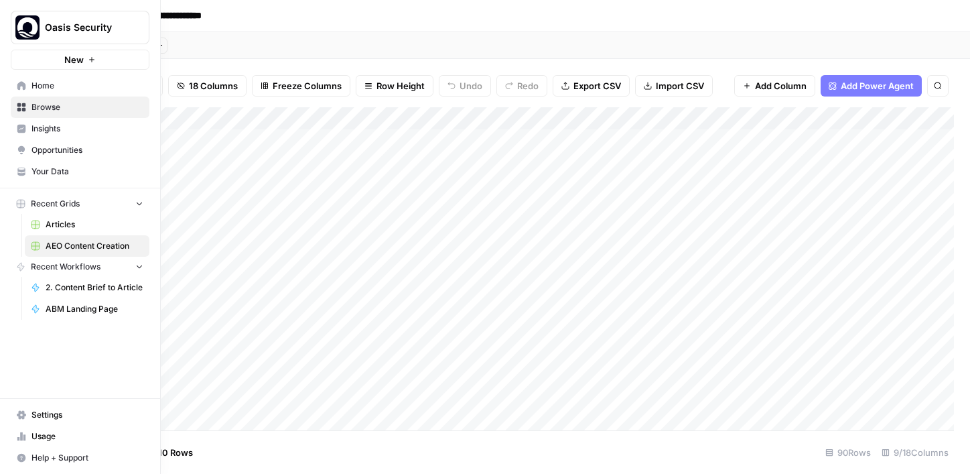
click at [55, 149] on span "Opportunities" at bounding box center [87, 150] width 112 height 12
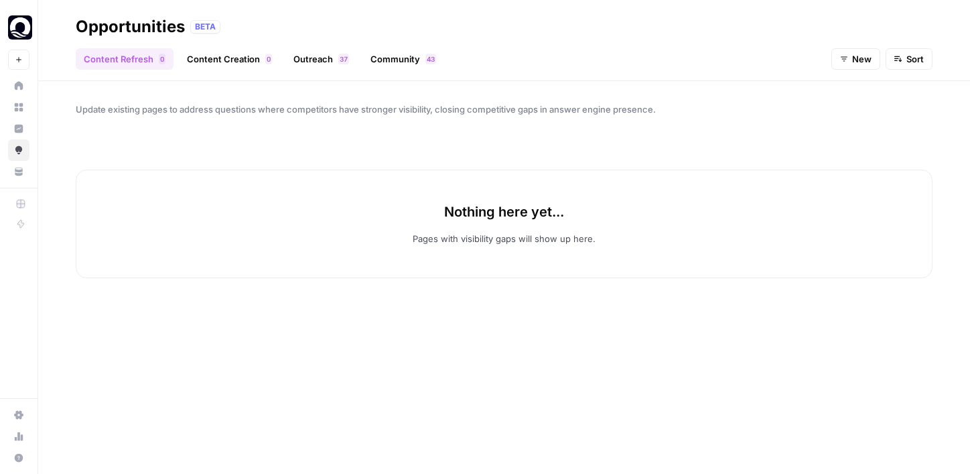
click at [313, 58] on link "Outreach 7 3" at bounding box center [321, 58] width 72 height 21
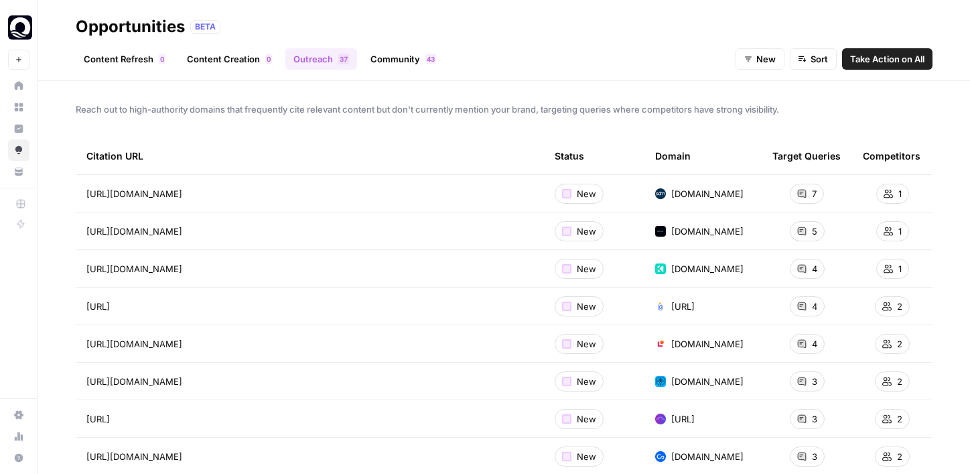
click at [394, 56] on link "Community 3 4" at bounding box center [403, 58] width 82 height 21
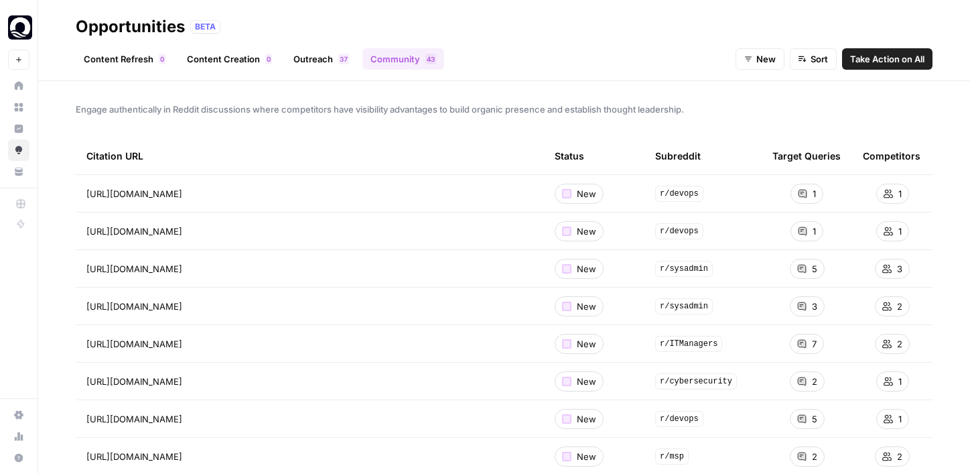
click at [322, 58] on link "Outreach 7 3" at bounding box center [321, 58] width 72 height 21
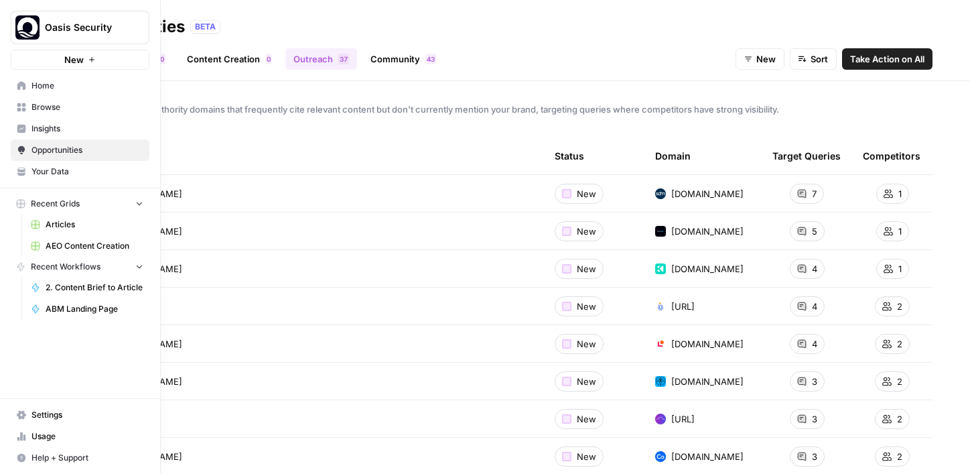
click at [29, 111] on link "Browse" at bounding box center [80, 106] width 139 height 21
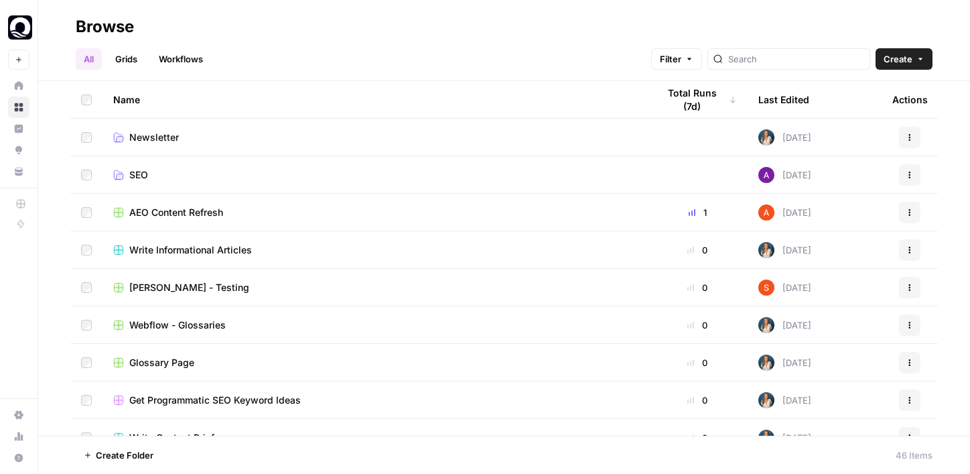
click at [151, 212] on span "AEO Content Refresh" at bounding box center [176, 212] width 94 height 13
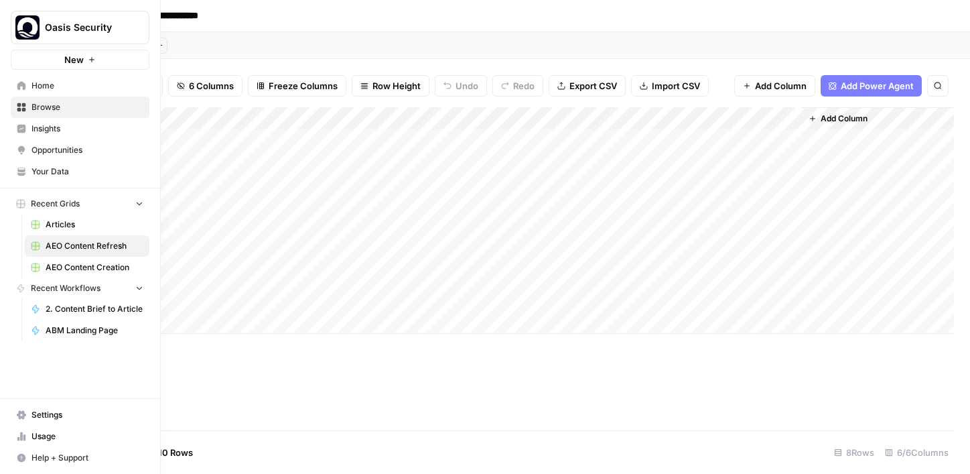
click at [36, 86] on span "Home" at bounding box center [87, 86] width 112 height 12
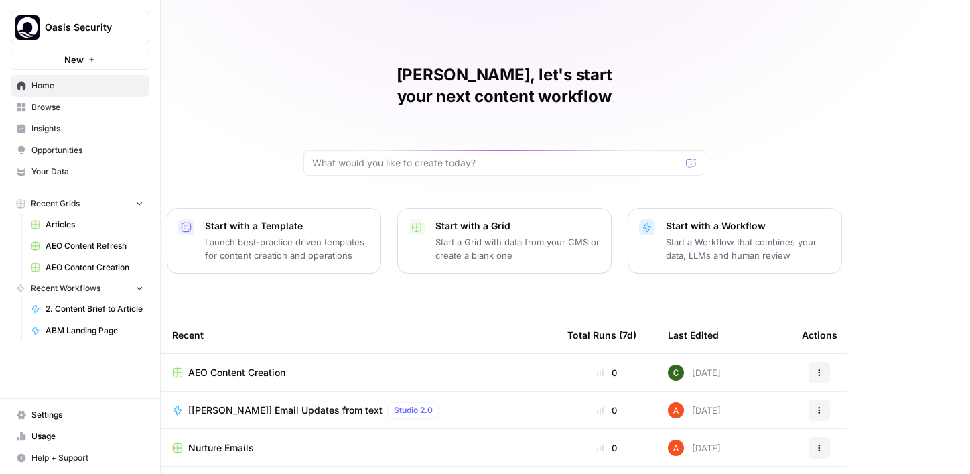
click at [44, 123] on span "Insights" at bounding box center [87, 129] width 112 height 12
